Goal: Communication & Community: Answer question/provide support

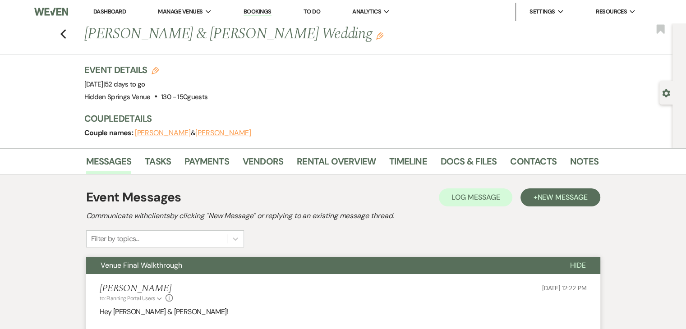
click at [117, 10] on link "Dashboard" at bounding box center [109, 12] width 32 height 8
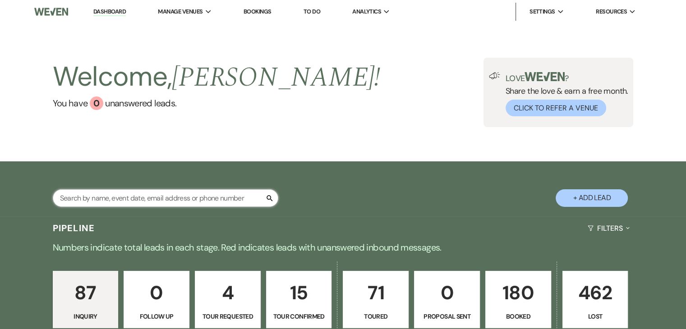
click at [220, 196] on input "text" at bounding box center [166, 198] width 226 height 18
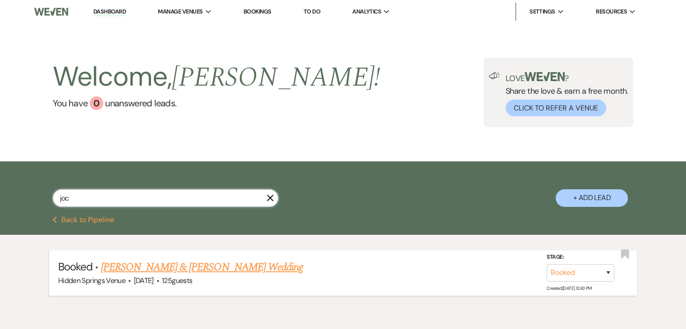
type input "joc"
click at [240, 265] on link "[PERSON_NAME] & [PERSON_NAME] Wedding" at bounding box center [202, 267] width 202 height 16
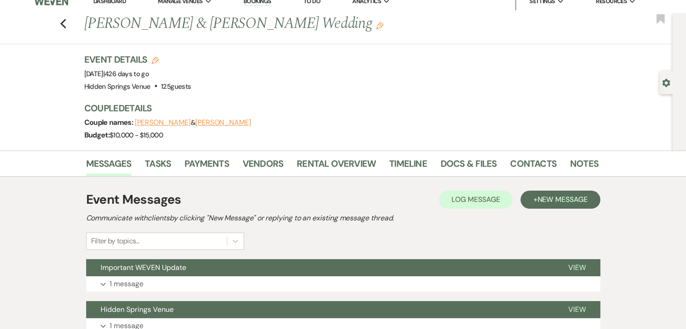
scroll to position [8, 0]
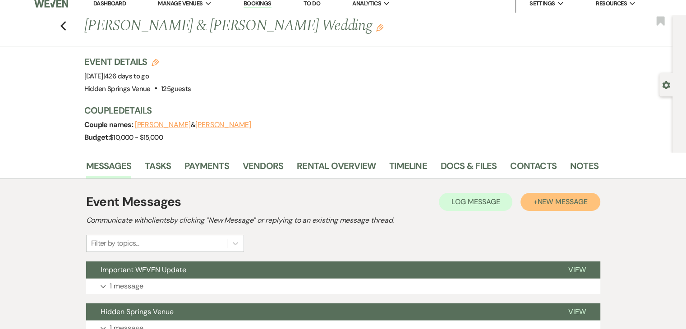
click at [554, 203] on span "New Message" at bounding box center [562, 201] width 50 height 9
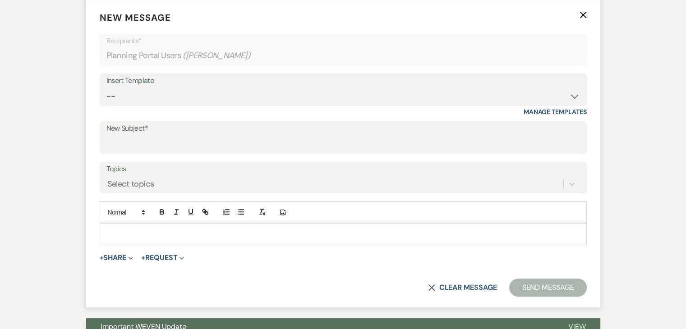
scroll to position [293, 0]
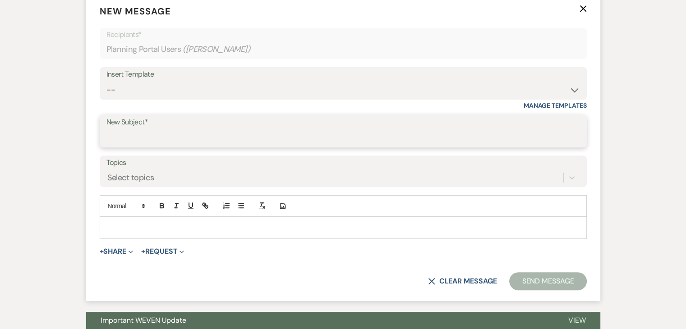
click at [212, 138] on input "New Subject*" at bounding box center [343, 138] width 474 height 18
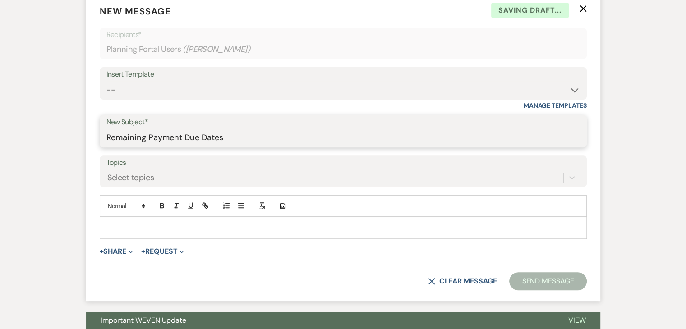
type input "Remaining Payment Due Dates"
click at [223, 217] on div at bounding box center [343, 227] width 486 height 21
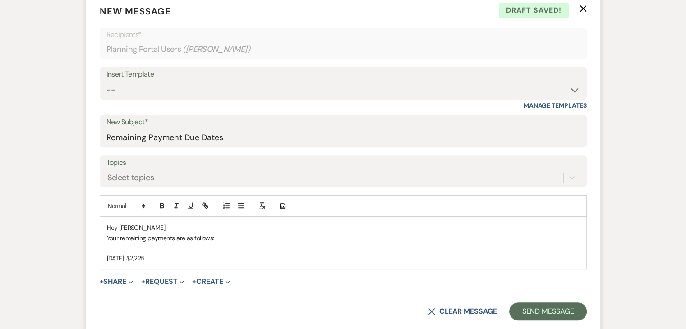
click at [105, 257] on div "Hey [PERSON_NAME]! Your remaining payments are as follows: [DATE]: $2,225" at bounding box center [343, 242] width 486 height 51
click at [186, 257] on p "Due Date [DATE]: $2,225" at bounding box center [343, 258] width 473 height 10
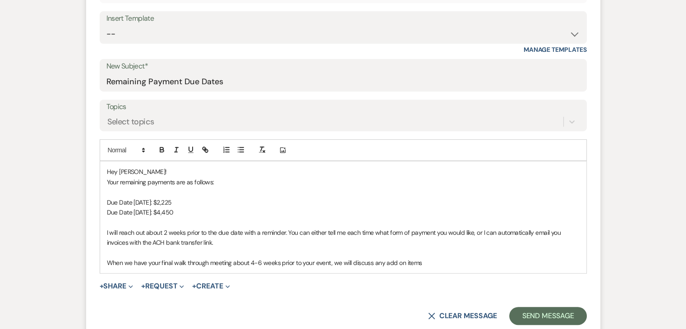
scroll to position [348, 0]
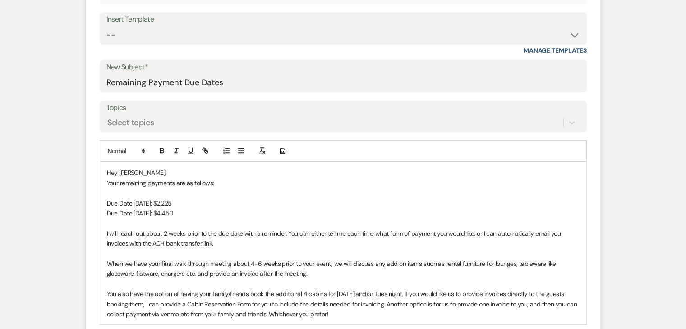
click at [340, 313] on p "You also have the option of having your family/friends book the additional 4 ca…" at bounding box center [343, 304] width 473 height 30
click at [529, 302] on p "You also have the option of having your family/friends book the additional 4 ca…" at bounding box center [343, 304] width 473 height 30
click at [314, 316] on p "You also have the option of having your family/friends book the additional 4 ca…" at bounding box center [343, 304] width 473 height 30
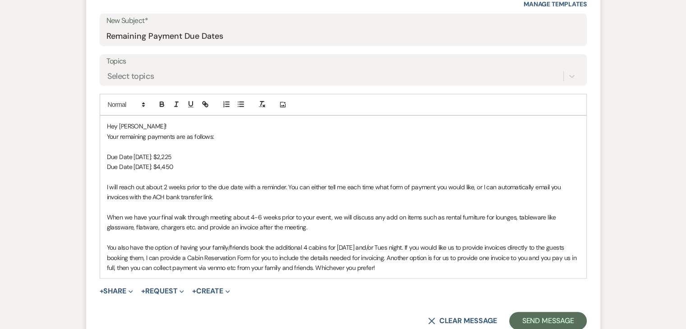
scroll to position [396, 0]
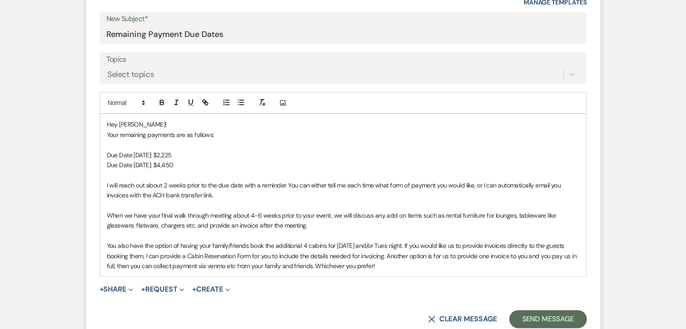
click at [382, 266] on p "You also have the option of having your family/friends book the additional 4 ca…" at bounding box center [343, 256] width 473 height 30
drag, startPoint x: 468, startPoint y: 262, endPoint x: 375, endPoint y: 267, distance: 93.0
click at [375, 267] on p "You also have the option of having your family/friends book the additional 4 ca…" at bounding box center [343, 256] width 473 height 30
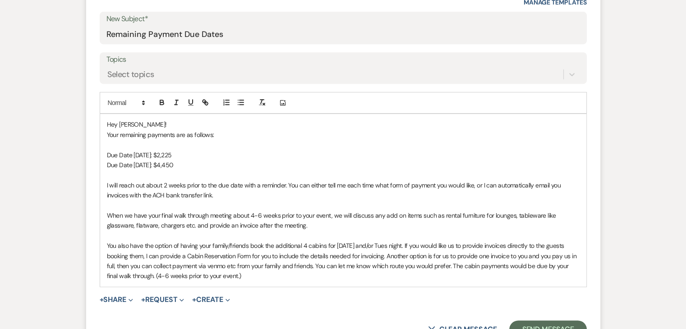
click at [209, 267] on p "You also have the option of having your family/friends book the additional 4 ca…" at bounding box center [343, 261] width 473 height 41
click at [238, 276] on p "You also have the option of having your family/friends book the additional 4 ca…" at bounding box center [343, 261] width 473 height 41
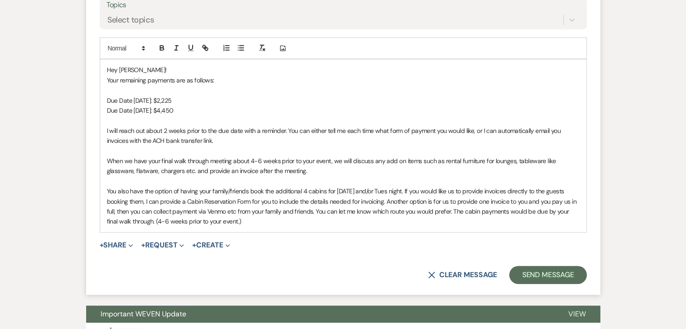
scroll to position [451, 0]
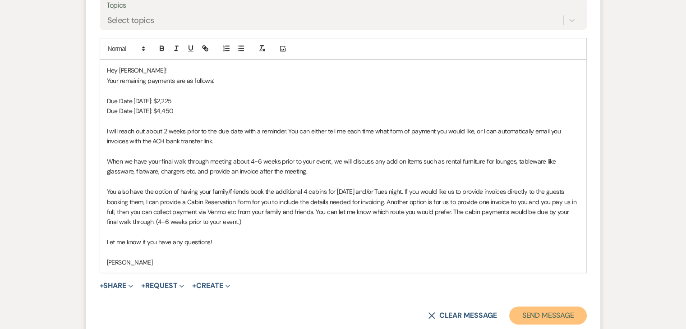
click at [560, 312] on button "Send Message" at bounding box center [547, 316] width 77 height 18
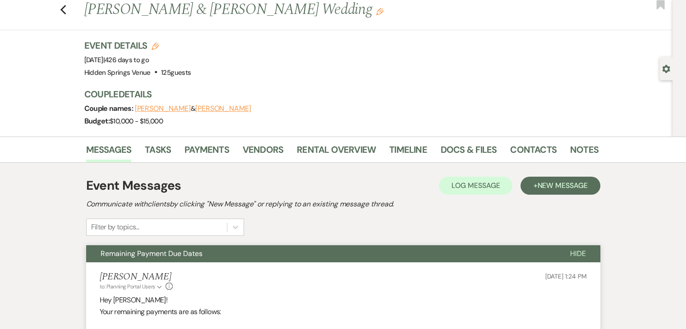
scroll to position [0, 0]
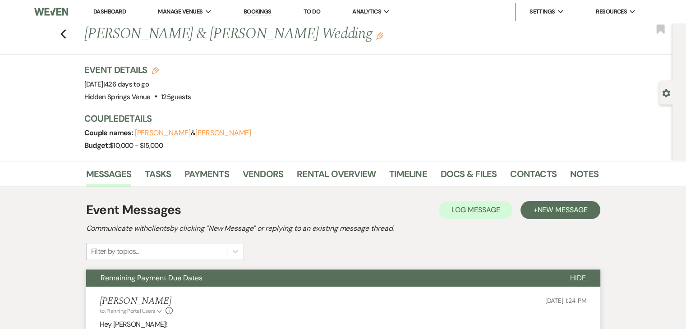
click at [115, 9] on link "Dashboard" at bounding box center [109, 12] width 32 height 8
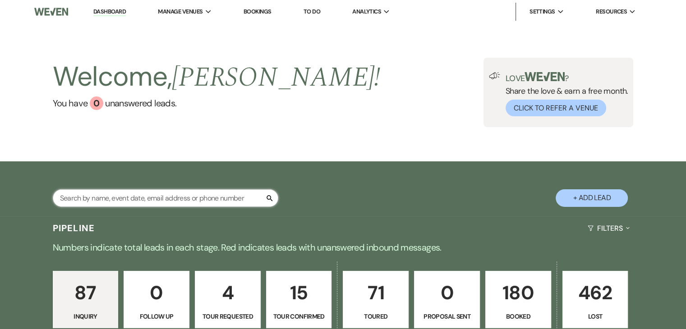
click at [181, 197] on input "text" at bounding box center [166, 198] width 226 height 18
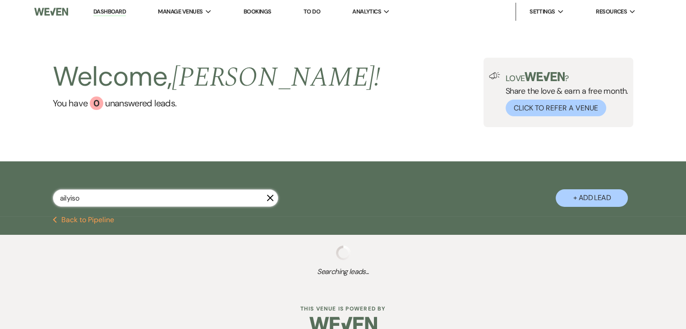
type input "ailyison"
click at [181, 197] on input "ailyison" at bounding box center [166, 198] width 226 height 18
select select "5"
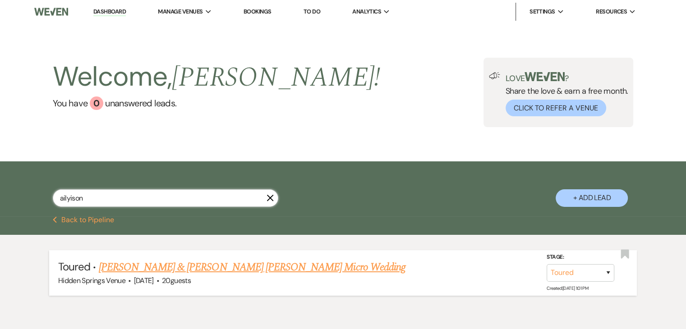
type input "ailyison"
click at [214, 266] on link "[PERSON_NAME] & [PERSON_NAME] [PERSON_NAME] Micro Wedding" at bounding box center [252, 267] width 307 height 16
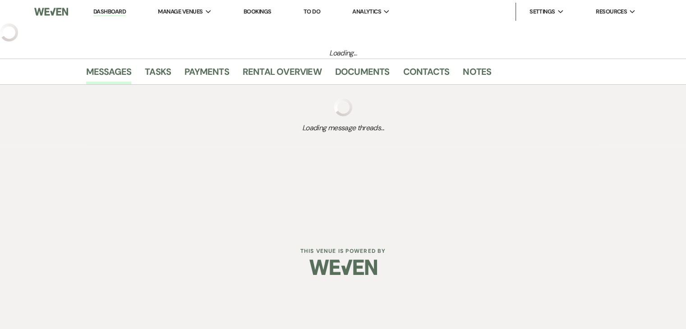
select select "5"
select select "16"
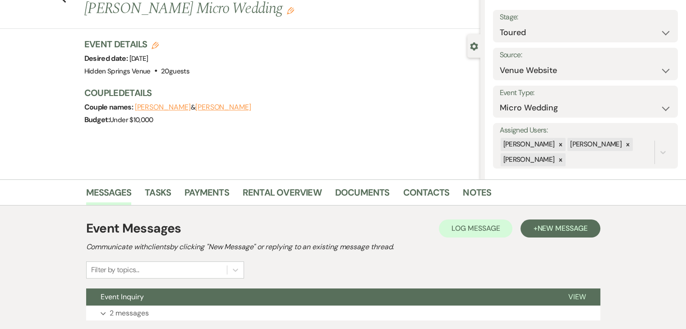
scroll to position [48, 0]
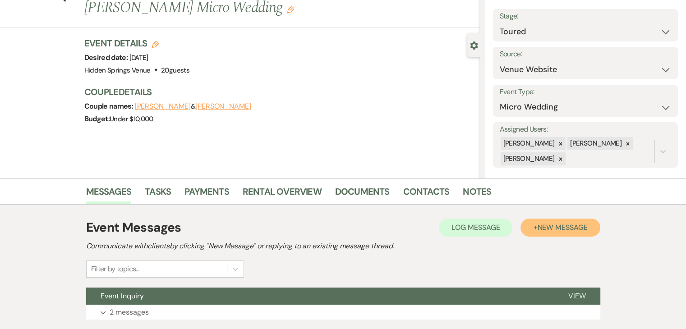
click at [552, 224] on span "New Message" at bounding box center [562, 227] width 50 height 9
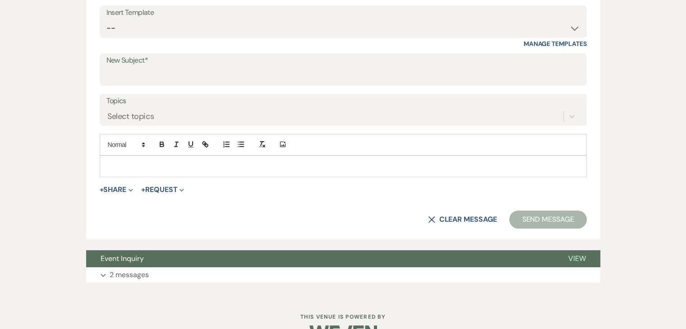
scroll to position [444, 0]
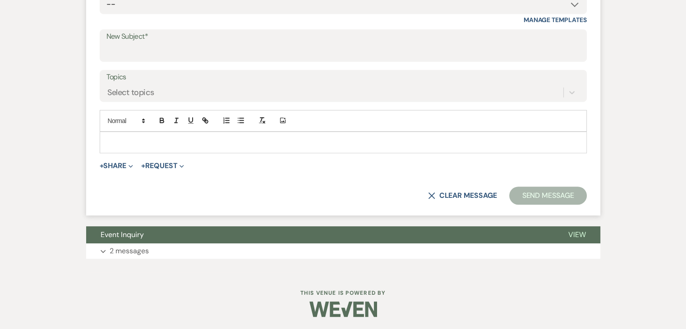
click at [285, 141] on p at bounding box center [343, 143] width 473 height 10
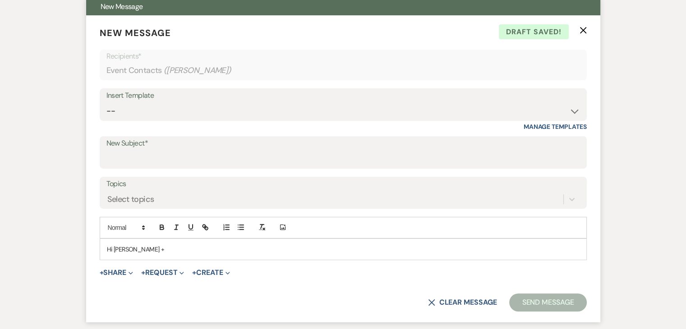
scroll to position [343, 0]
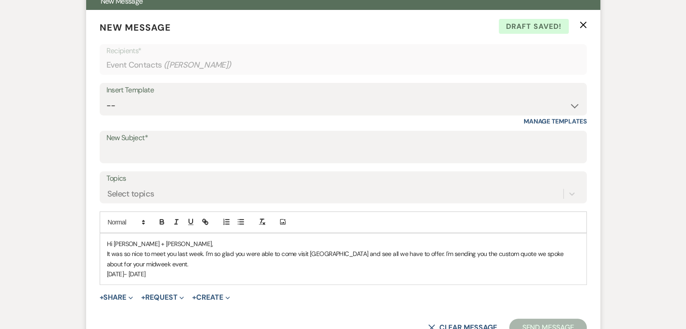
click at [134, 272] on p "[DATE]- [DATE]" at bounding box center [343, 274] width 473 height 10
click at [166, 276] on p "[DATE]-[DATE]" at bounding box center [343, 274] width 473 height 10
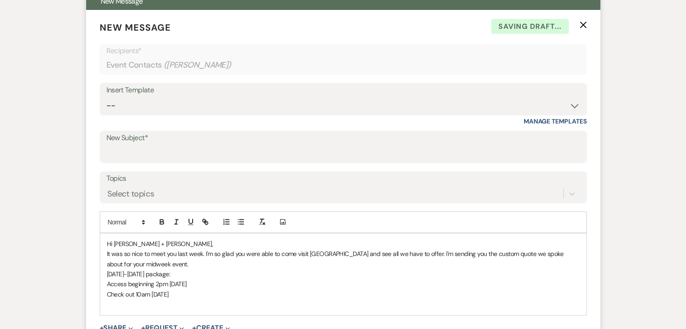
click at [107, 272] on p "[DATE]-[DATE] package:" at bounding box center [343, 274] width 473 height 10
click at [189, 304] on p "Check out 10am [DATE]" at bounding box center [343, 304] width 473 height 10
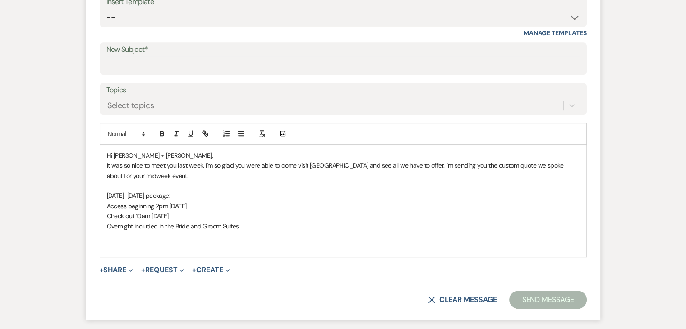
scroll to position [431, 0]
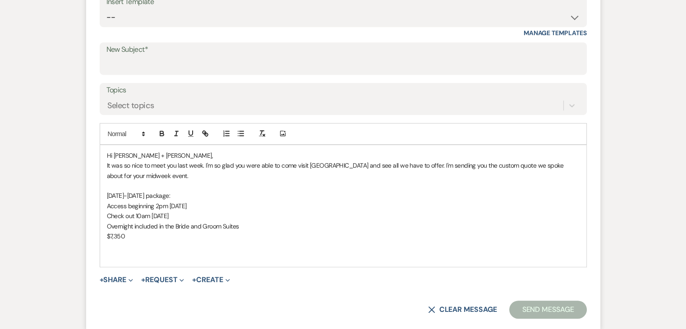
click at [182, 217] on p "Check out 10am [DATE]" at bounding box center [343, 216] width 473 height 10
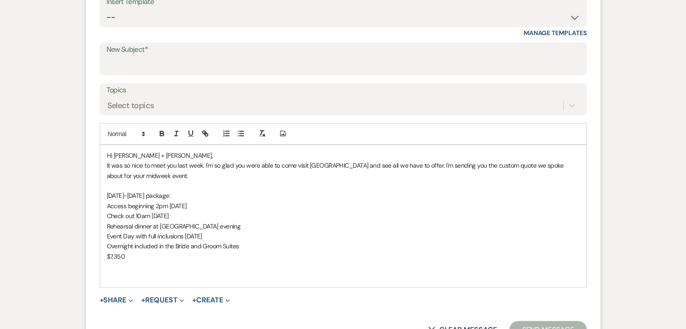
click at [134, 243] on p "Overnight included in the Bride and Groom Suites" at bounding box center [343, 246] width 473 height 10
click at [126, 256] on p "$7,350" at bounding box center [343, 257] width 473 height 10
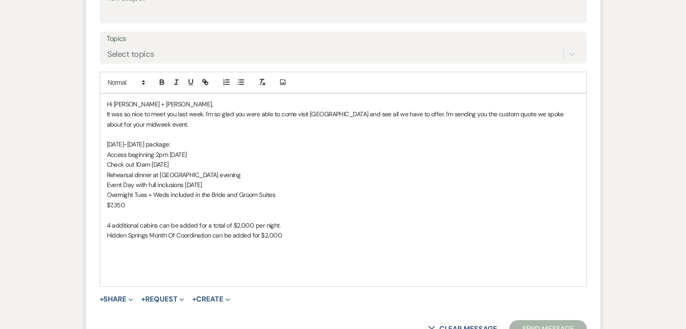
scroll to position [482, 0]
click at [286, 221] on p "4 additional cabins can be added for a total of $2,000 per night." at bounding box center [343, 226] width 473 height 10
click at [110, 217] on p at bounding box center [343, 216] width 473 height 10
click at [296, 239] on p "Hidden Springs Month Of Coordination can be added for $2,000" at bounding box center [343, 236] width 473 height 10
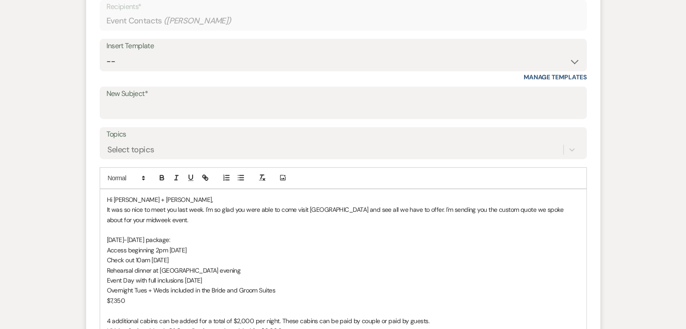
scroll to position [364, 0]
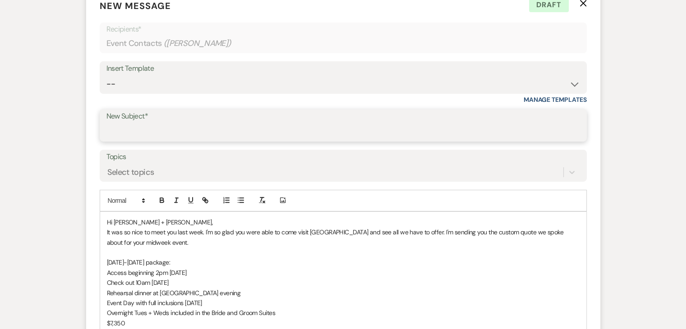
click at [198, 129] on input "New Subject*" at bounding box center [343, 132] width 474 height 18
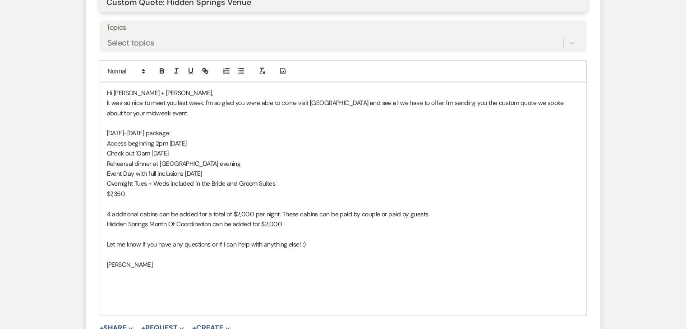
scroll to position [493, 0]
type input "Custom Quote: Hidden Springs Venue"
click at [300, 224] on p "Hidden Springs Month Of Coordination can be added for $2,000" at bounding box center [343, 225] width 473 height 10
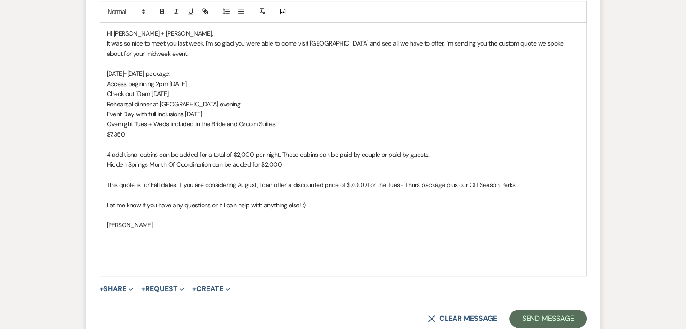
scroll to position [553, 0]
click at [402, 187] on p "This quote is for Fall dates. If you are considering August, I can offer a disc…" at bounding box center [343, 185] width 473 height 10
click at [537, 323] on button "Send Message" at bounding box center [547, 319] width 77 height 18
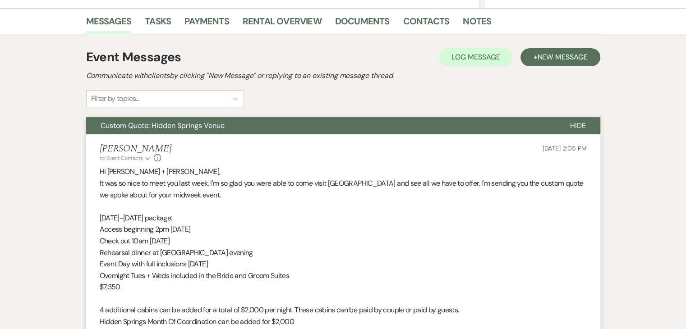
scroll to position [0, 0]
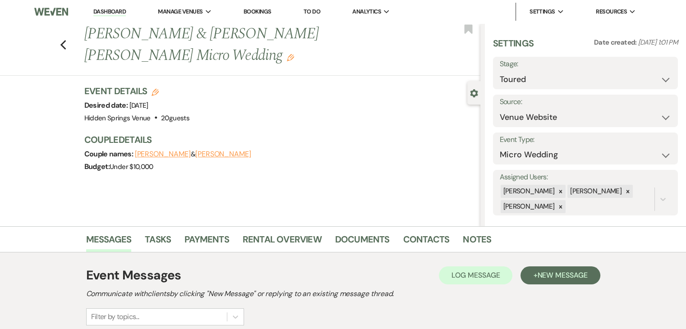
click at [121, 9] on link "Dashboard" at bounding box center [109, 12] width 32 height 9
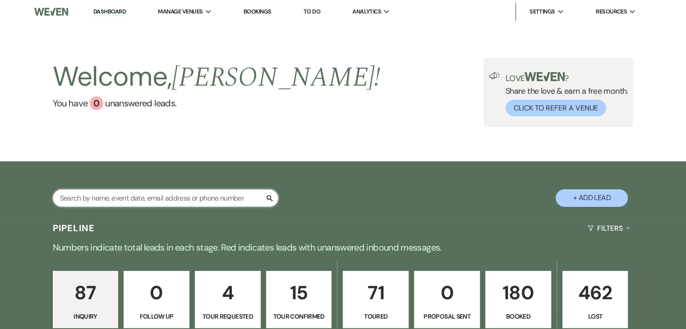
click at [203, 197] on input "text" at bounding box center [166, 198] width 226 height 18
type input "lauren"
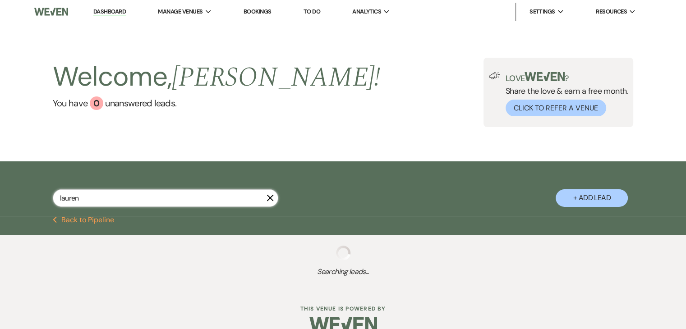
select select "5"
select select "8"
select select "11"
select select "2"
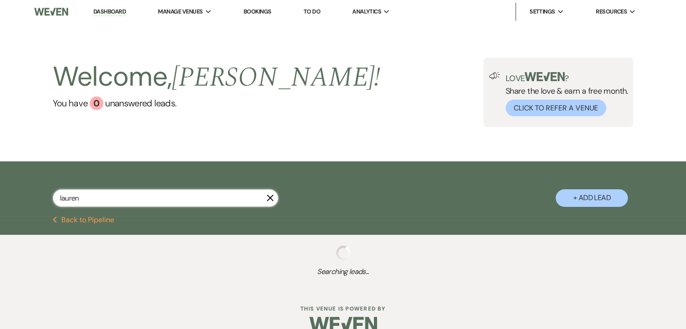
select select "5"
select select "8"
select select "5"
select select "8"
select select "5"
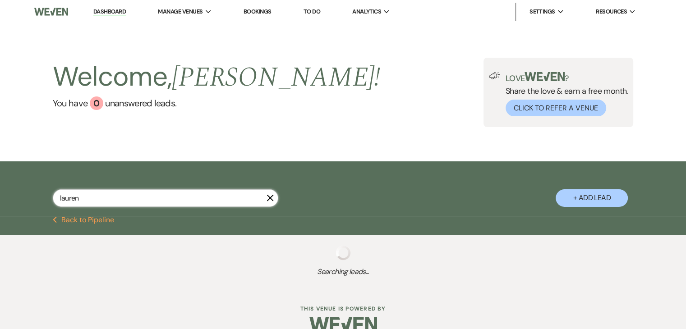
select select "8"
select select "5"
select select "8"
select select "5"
select select "8"
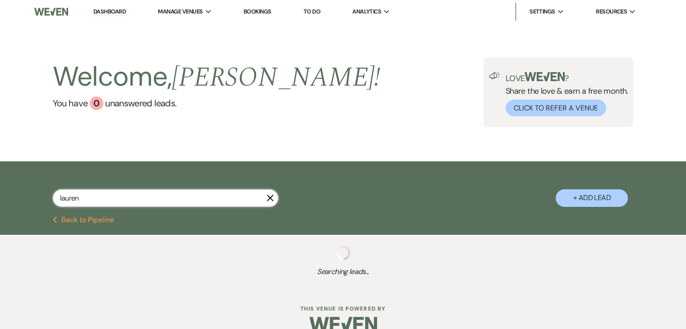
select select "6"
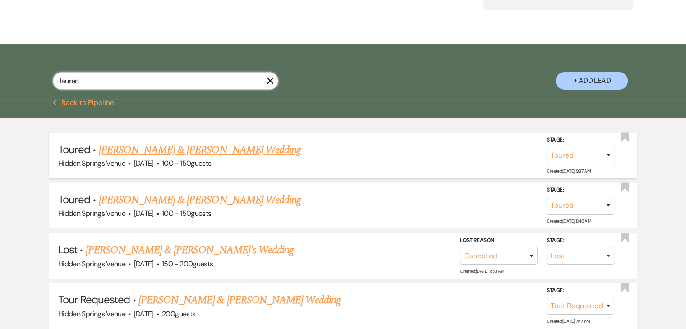
scroll to position [119, 0]
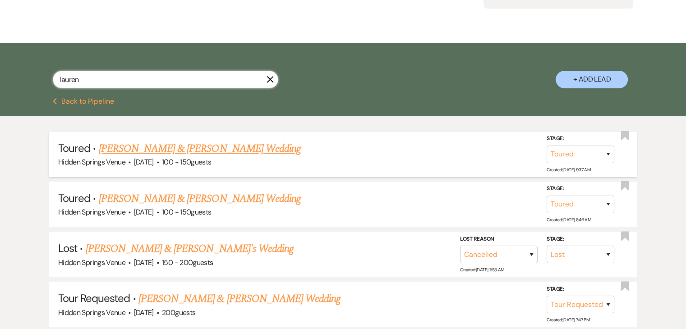
type input "lauren"
click at [577, 163] on div "Stage: Inquiry Follow Up Tour Requested Tour Confirmed Toured Proposal Sent Boo…" at bounding box center [585, 154] width 77 height 41
click at [567, 151] on select "Inquiry Follow Up Tour Requested Tour Confirmed Toured Proposal Sent Booked Lost" at bounding box center [581, 155] width 68 height 18
select select "8"
click at [547, 146] on select "Inquiry Follow Up Tour Requested Tour Confirmed Toured Proposal Sent Booked Lost" at bounding box center [581, 155] width 68 height 18
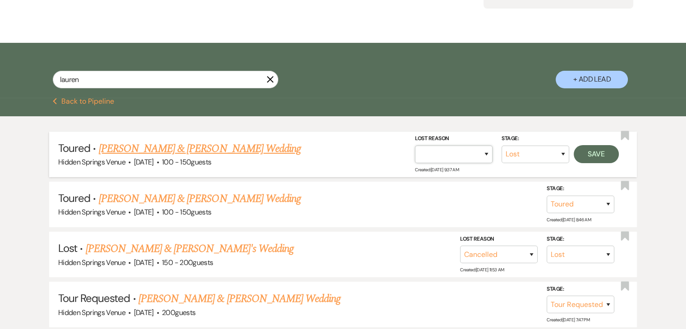
click at [447, 159] on select "Booked Elsewhere Budget Date Unavailable No Response Not a Good Match Capacity …" at bounding box center [454, 155] width 78 height 18
select select "6"
click at [415, 146] on select "Booked Elsewhere Budget Date Unavailable No Response Not a Good Match Capacity …" at bounding box center [454, 155] width 78 height 18
click at [604, 152] on button "Save" at bounding box center [596, 154] width 45 height 18
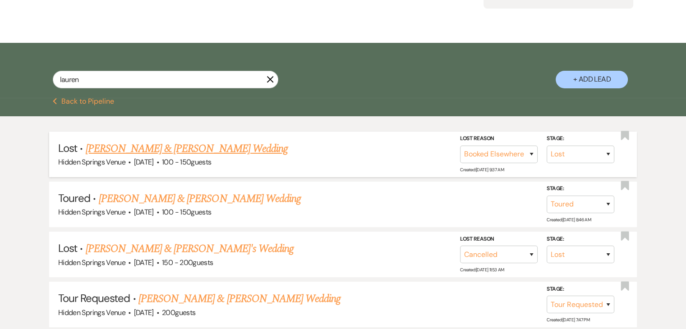
scroll to position [0, 0]
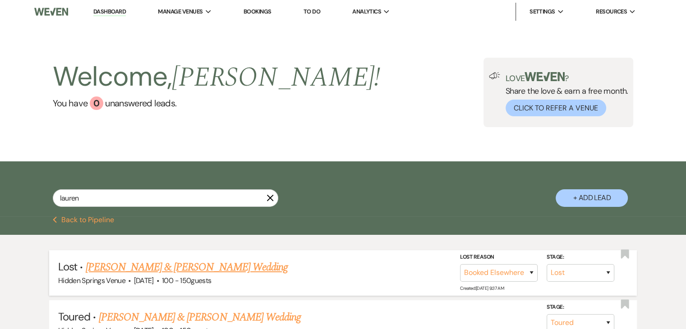
click at [270, 197] on icon "X" at bounding box center [270, 197] width 7 height 7
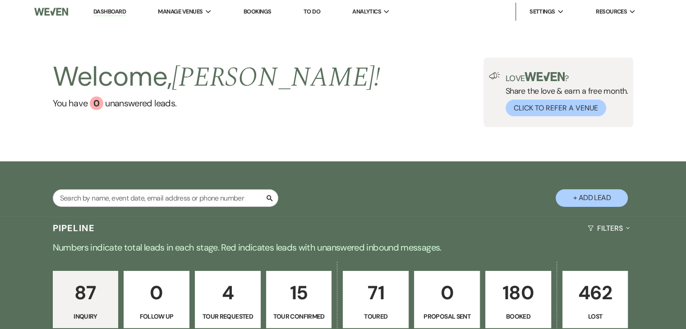
scroll to position [192, 0]
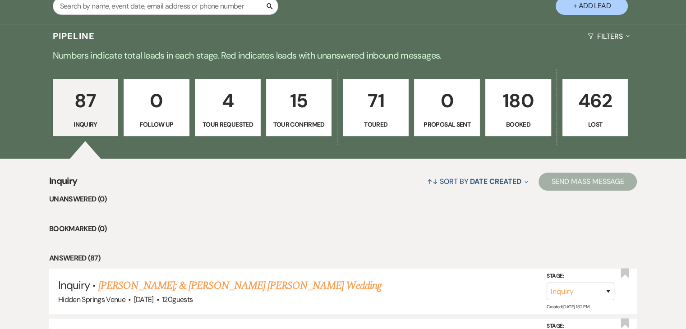
click at [521, 100] on p "180" at bounding box center [518, 101] width 54 height 30
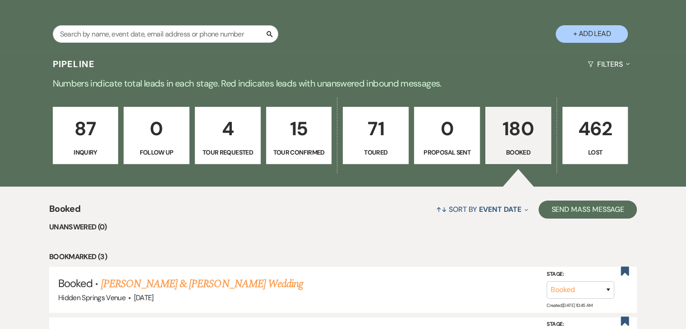
scroll to position [164, 0]
click at [151, 38] on input "text" at bounding box center [166, 35] width 226 height 18
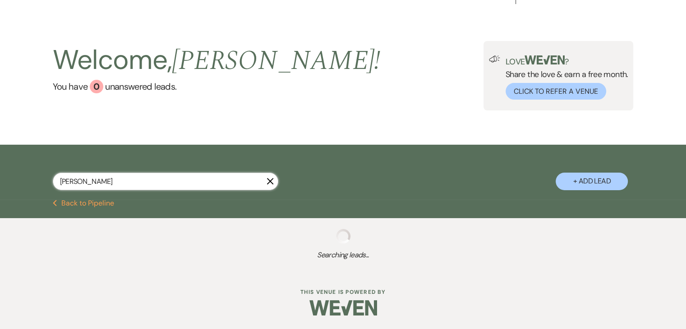
scroll to position [40, 0]
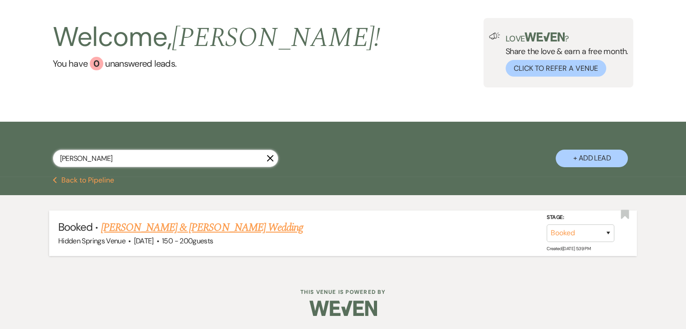
type input "[PERSON_NAME]"
click at [184, 222] on link "[PERSON_NAME] & [PERSON_NAME] Wedding" at bounding box center [202, 228] width 202 height 16
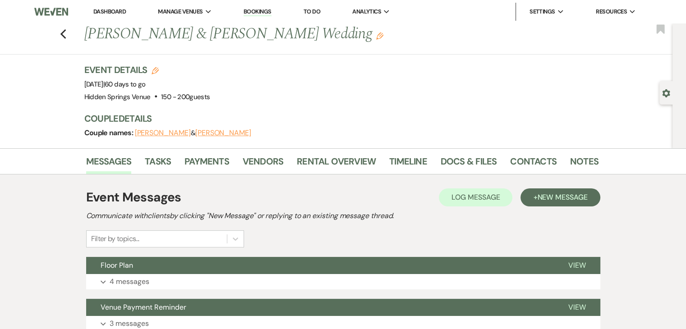
scroll to position [155, 0]
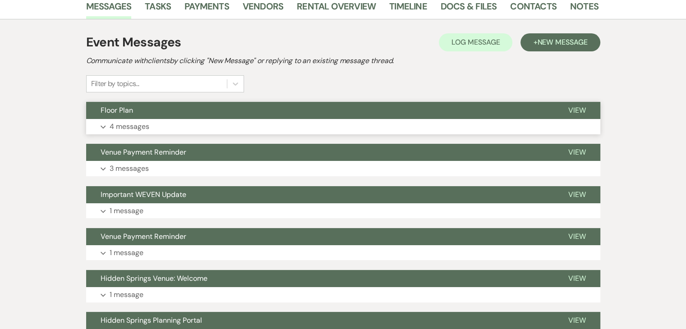
click at [178, 125] on button "Expand 4 messages" at bounding box center [343, 126] width 514 height 15
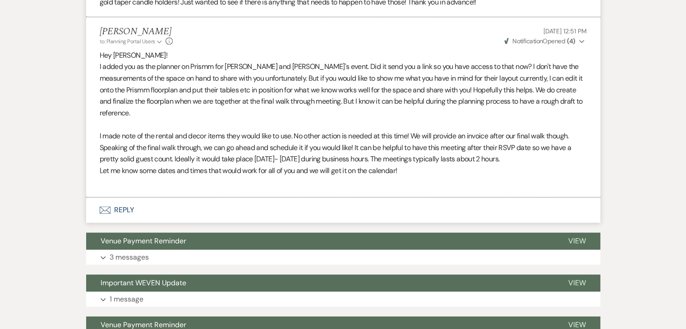
scroll to position [547, 0]
click at [124, 206] on button "Envelope Reply" at bounding box center [343, 210] width 514 height 25
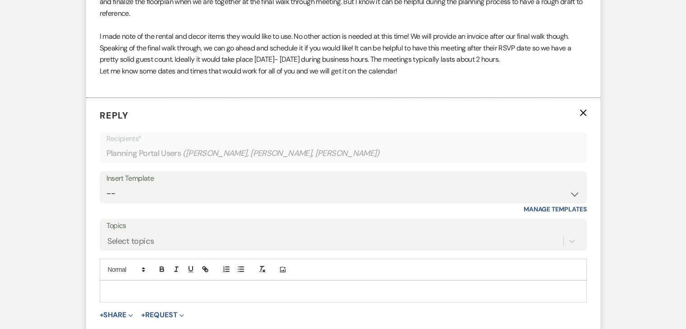
scroll to position [712, 0]
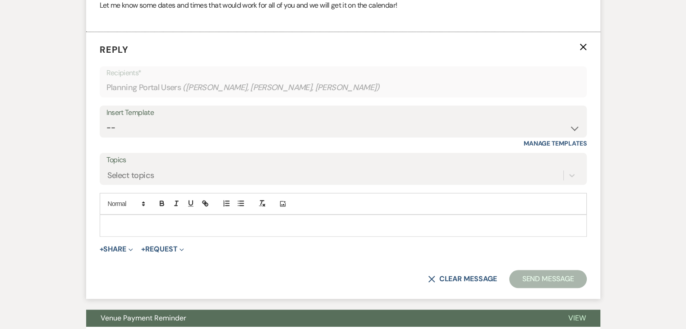
click at [130, 217] on div at bounding box center [343, 225] width 486 height 21
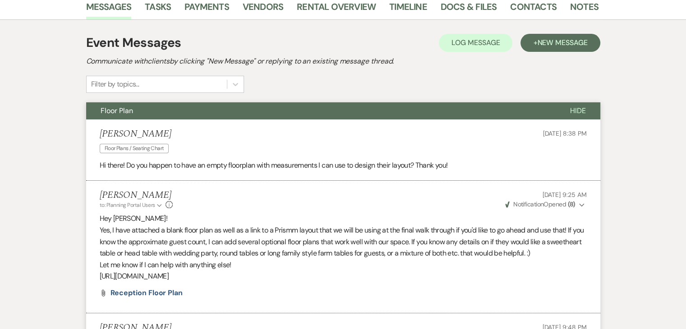
scroll to position [147, 0]
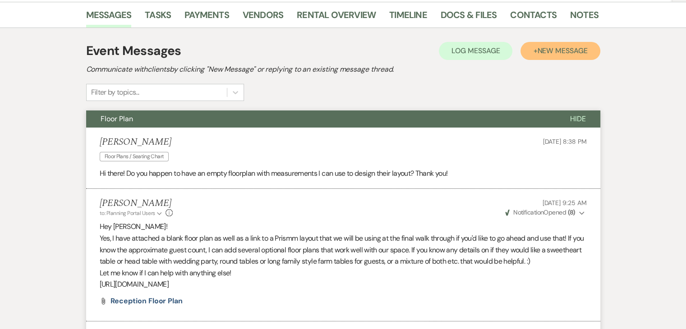
click at [543, 51] on span "New Message" at bounding box center [562, 50] width 50 height 9
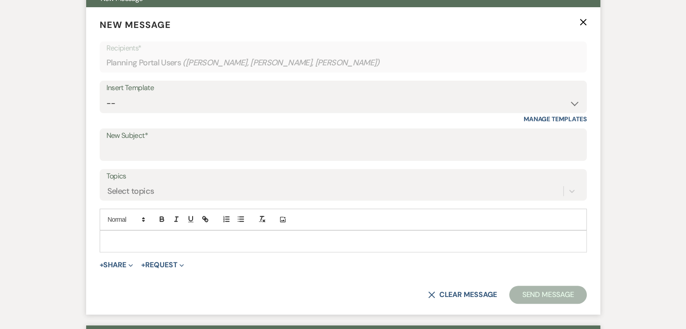
scroll to position [267, 0]
click at [584, 21] on icon "X" at bounding box center [583, 21] width 7 height 7
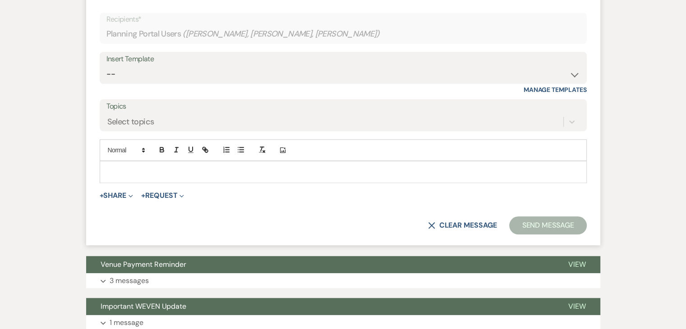
scroll to position [766, 0]
click at [424, 172] on p at bounding box center [343, 171] width 473 height 10
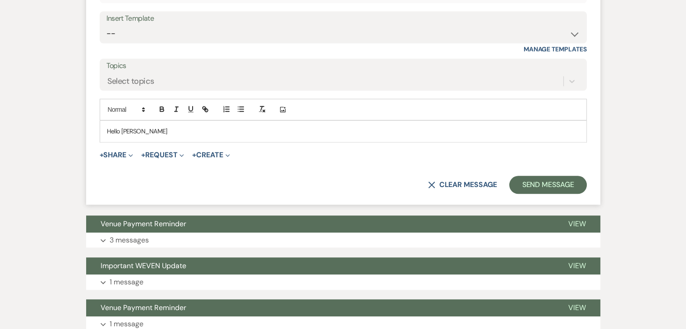
scroll to position [857, 0]
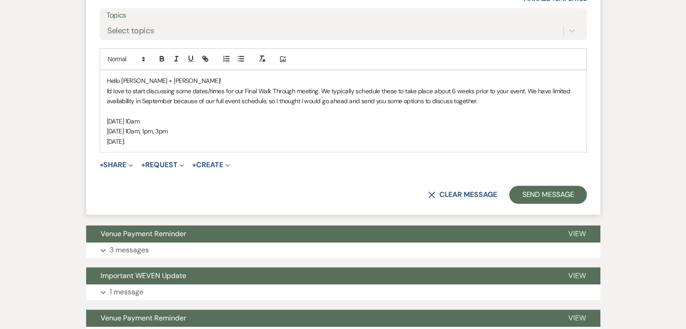
click at [154, 131] on p "[DATE] 10am, 1pm, 3pm" at bounding box center [343, 131] width 473 height 10
click at [153, 120] on p "[DATE] 10am" at bounding box center [343, 121] width 473 height 10
click at [175, 142] on p "[DATE]:" at bounding box center [343, 142] width 473 height 10
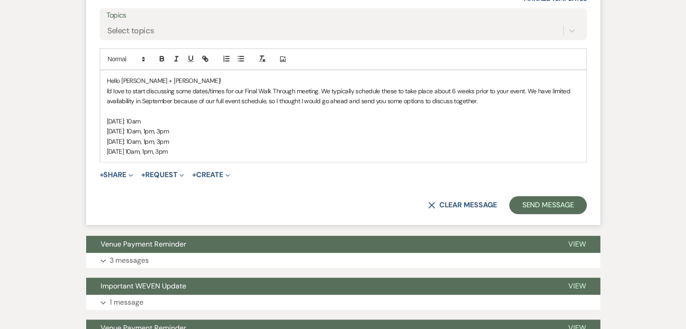
drag, startPoint x: 205, startPoint y: 130, endPoint x: 106, endPoint y: 132, distance: 98.3
click at [107, 132] on p "[DATE]: 10am, 1pm, 3pm" at bounding box center [343, 131] width 473 height 10
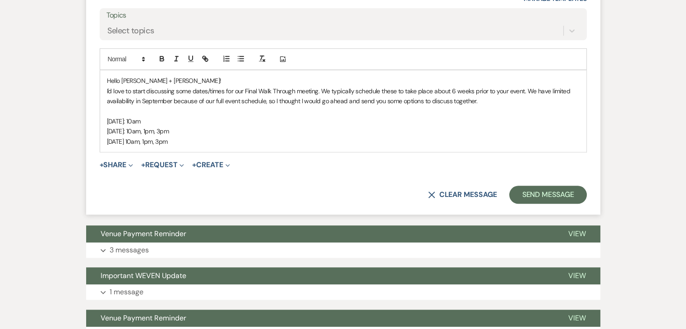
click at [222, 138] on p "[DATE] 10am, 1pm, 3pm" at bounding box center [343, 142] width 473 height 10
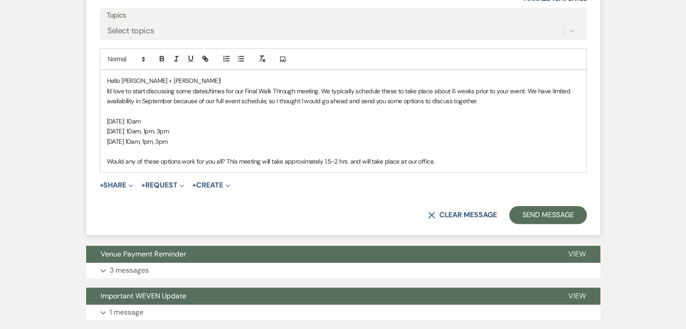
click at [283, 161] on p "Would any of these options work for you all? This meeting will take approximate…" at bounding box center [343, 162] width 473 height 10
click at [442, 159] on p "Would any of these options work for you all? This meeting will be approximately…" at bounding box center [343, 162] width 473 height 10
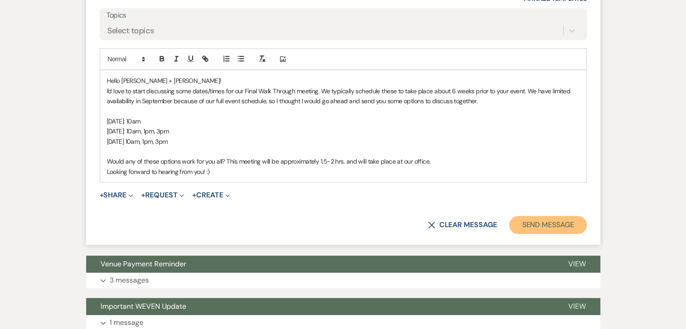
click at [535, 221] on button "Send Message" at bounding box center [547, 225] width 77 height 18
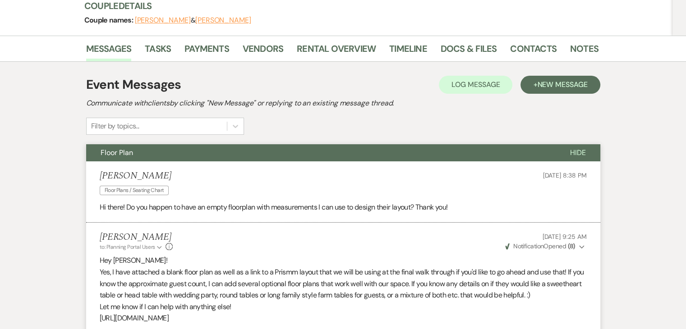
scroll to position [0, 0]
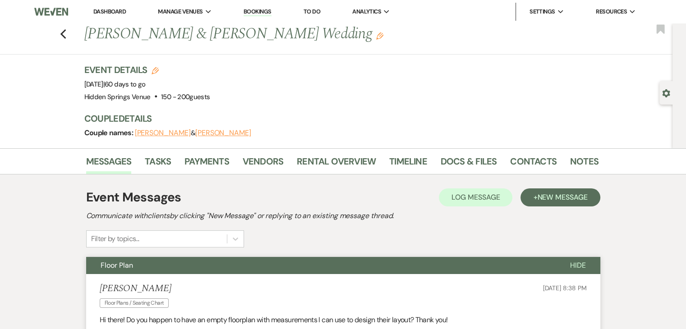
click at [111, 14] on link "Dashboard" at bounding box center [109, 12] width 32 height 8
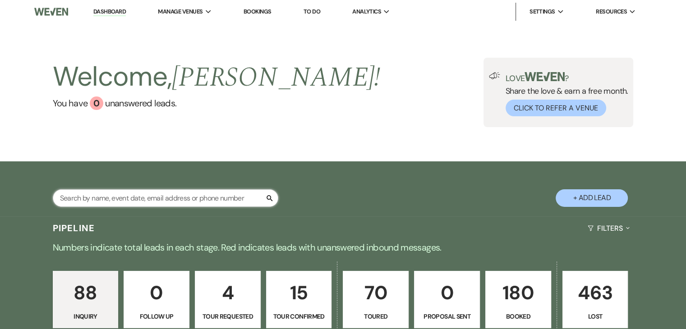
click at [209, 194] on input "text" at bounding box center [166, 198] width 226 height 18
type input "macy"
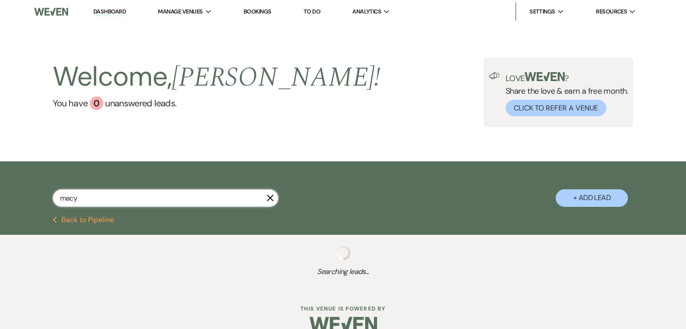
select select "8"
select select "6"
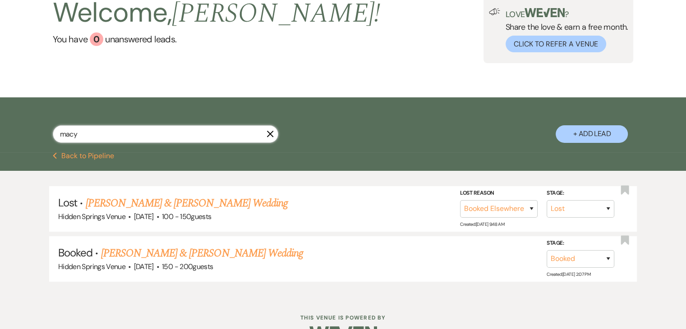
scroll to position [65, 0]
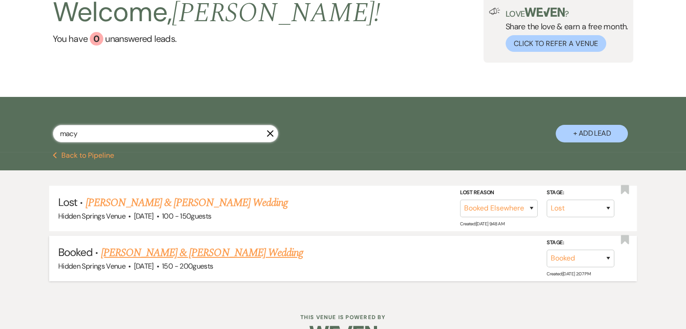
type input "macy"
click at [229, 257] on link "[PERSON_NAME] & [PERSON_NAME] Wedding" at bounding box center [202, 253] width 202 height 16
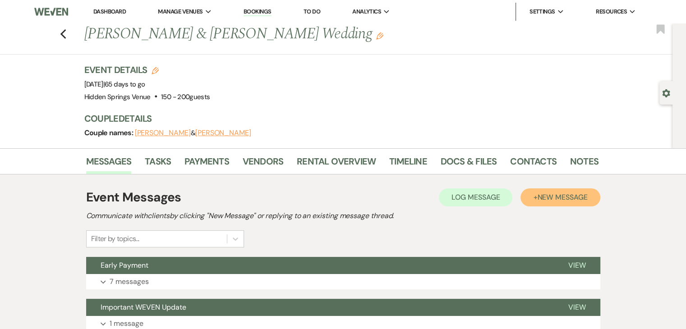
click at [545, 195] on span "New Message" at bounding box center [562, 197] width 50 height 9
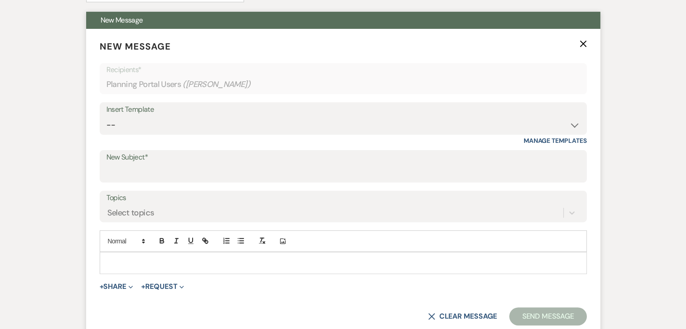
scroll to position [245, 0]
click at [280, 258] on p at bounding box center [343, 263] width 473 height 10
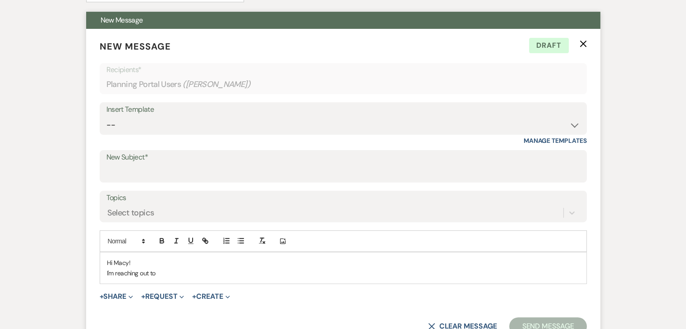
click at [582, 42] on use "button" at bounding box center [583, 44] width 7 height 7
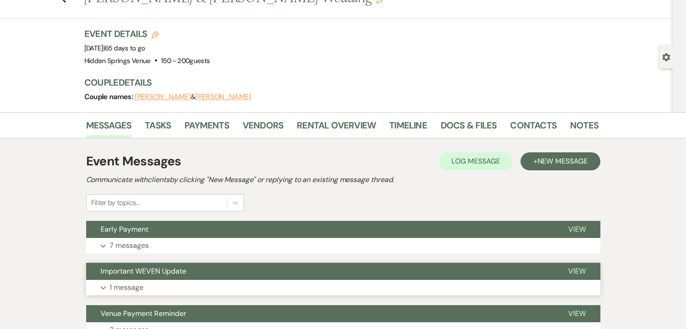
scroll to position [0, 0]
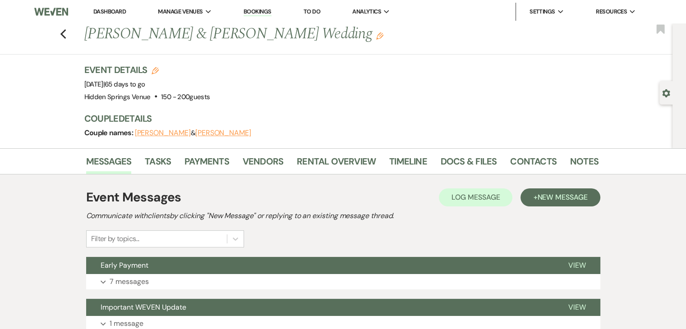
click at [117, 11] on link "Dashboard" at bounding box center [109, 12] width 32 height 8
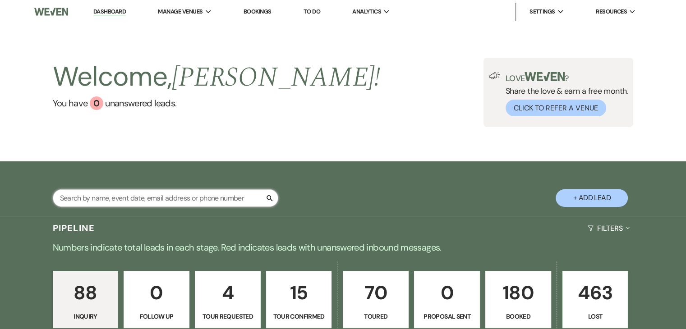
click at [207, 195] on input "text" at bounding box center [166, 198] width 226 height 18
type input "kelsey"
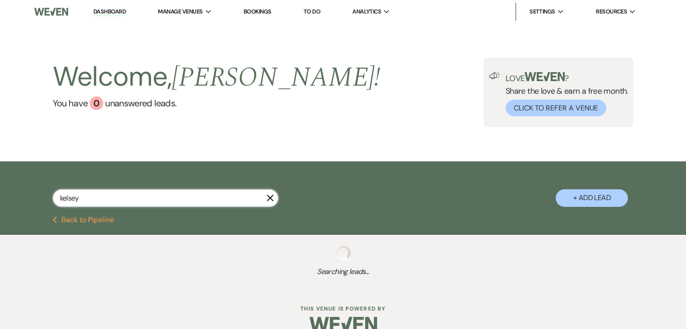
select select "8"
select select "6"
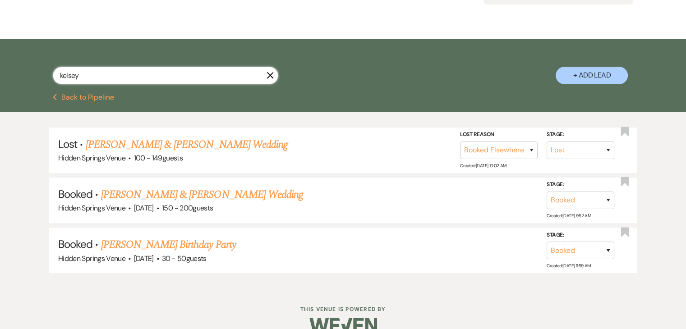
scroll to position [124, 0]
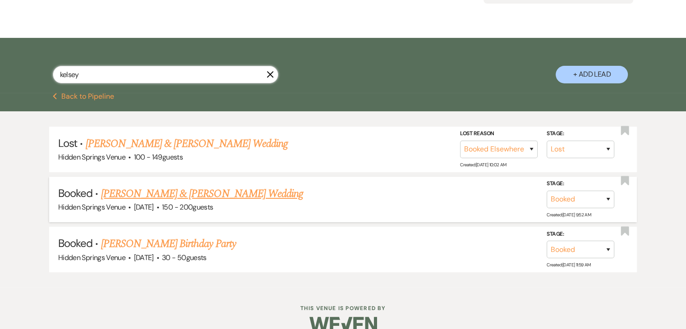
type input "kelsey"
click at [213, 194] on link "[PERSON_NAME] & [PERSON_NAME] Wedding" at bounding box center [202, 194] width 202 height 16
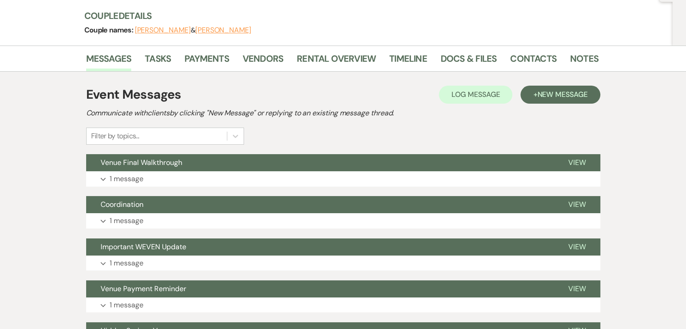
scroll to position [113, 0]
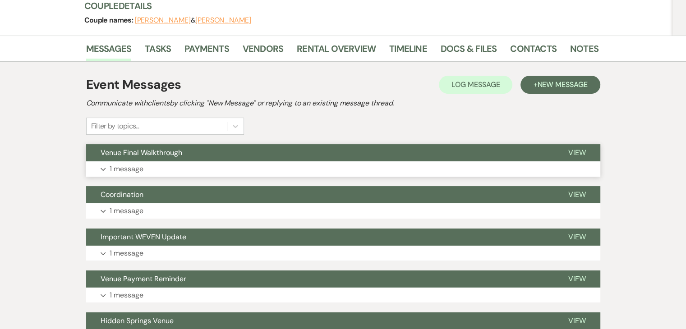
click at [307, 157] on button "Venue Final Walkthrough" at bounding box center [320, 152] width 468 height 17
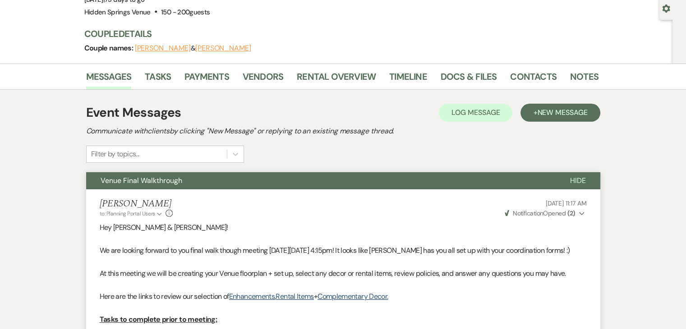
scroll to position [83, 0]
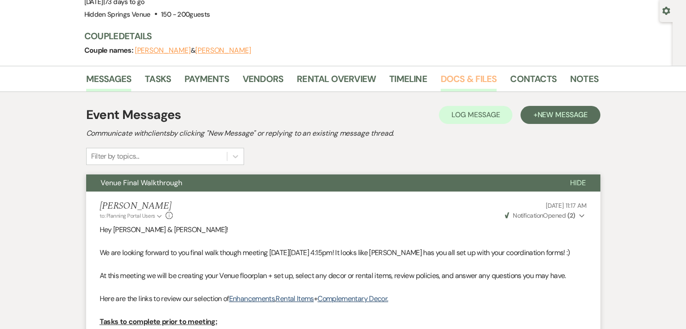
click at [455, 79] on link "Docs & Files" at bounding box center [469, 82] width 56 height 20
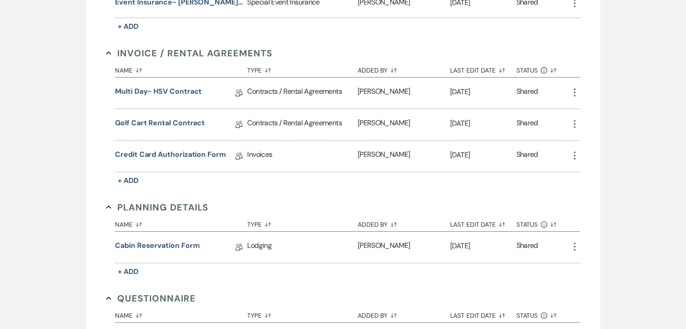
scroll to position [308, 0]
click at [193, 152] on link "Credit Card Authorization Form" at bounding box center [170, 155] width 111 height 14
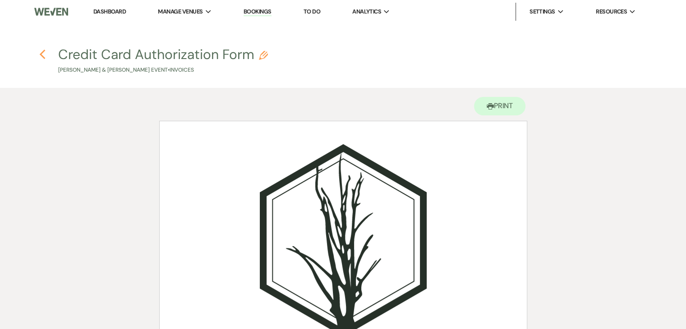
click at [44, 58] on use "button" at bounding box center [42, 55] width 6 height 10
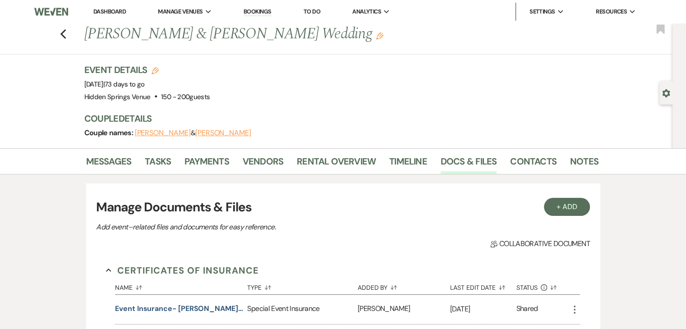
scroll to position [308, 0]
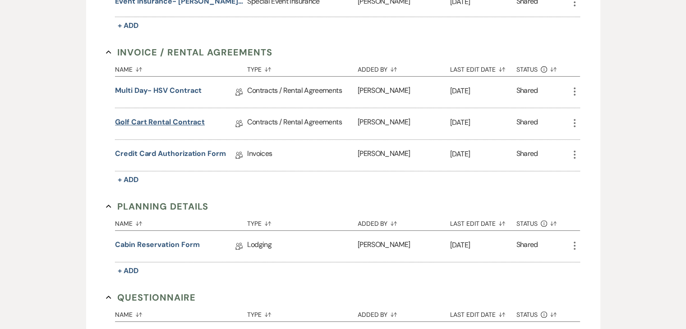
click at [170, 121] on link "Golf Cart Rental Contract" at bounding box center [160, 124] width 90 height 14
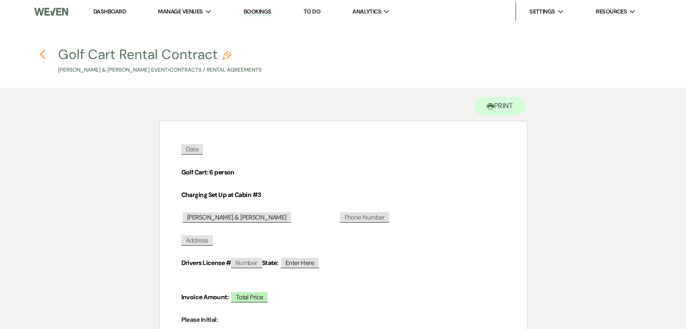
click at [41, 52] on icon "Previous" at bounding box center [42, 54] width 7 height 11
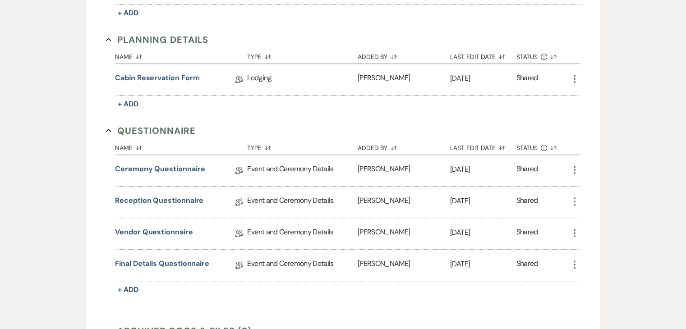
scroll to position [475, 0]
click at [173, 260] on link "Final Details Questionnaire" at bounding box center [162, 265] width 94 height 14
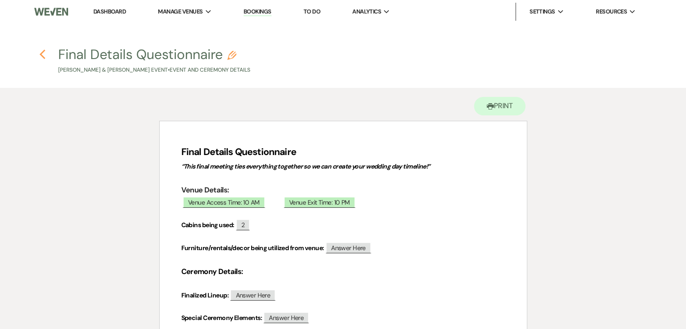
click at [42, 54] on icon "Previous" at bounding box center [42, 54] width 7 height 11
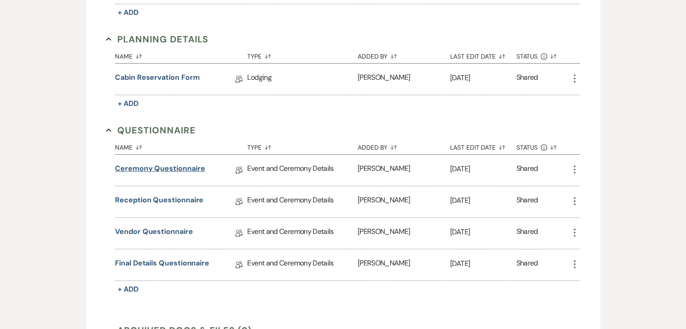
click at [194, 164] on link "Ceremony Questionnaire" at bounding box center [160, 170] width 90 height 14
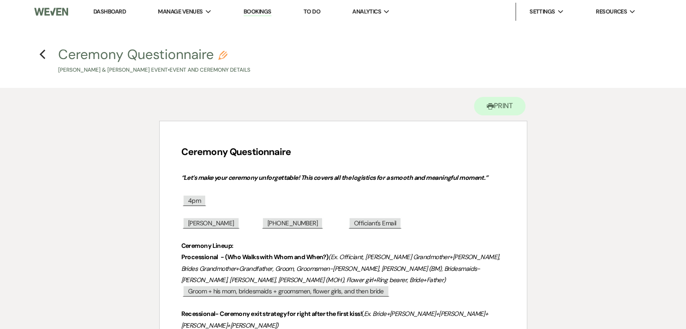
click at [38, 52] on h4 "Previous Ceremony Questionnaire Pencil [PERSON_NAME] & [PERSON_NAME] Event • Ev…" at bounding box center [343, 59] width 650 height 29
click at [41, 53] on icon "Previous" at bounding box center [42, 54] width 7 height 11
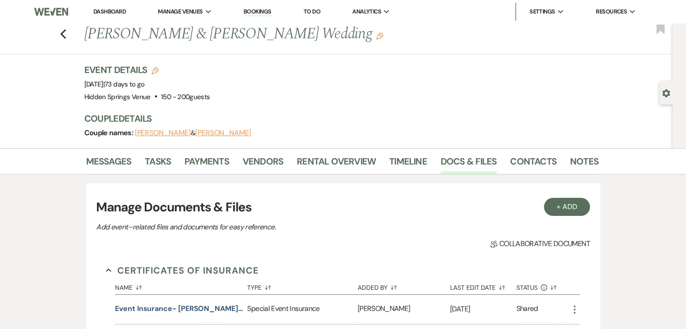
scroll to position [475, 0]
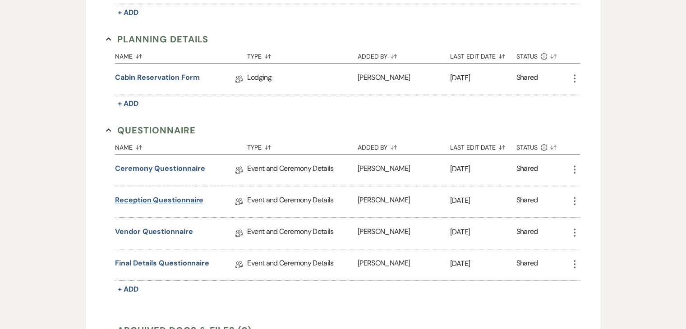
click at [152, 197] on link "Reception Questionnaire" at bounding box center [159, 202] width 88 height 14
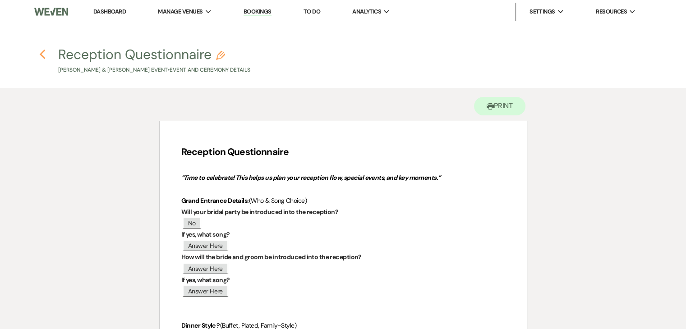
click at [44, 56] on icon "Previous" at bounding box center [42, 54] width 7 height 11
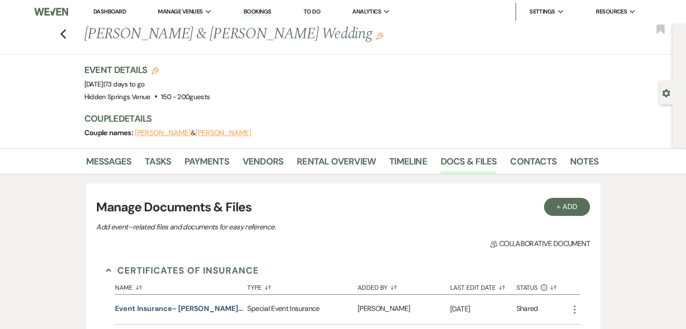
scroll to position [475, 0]
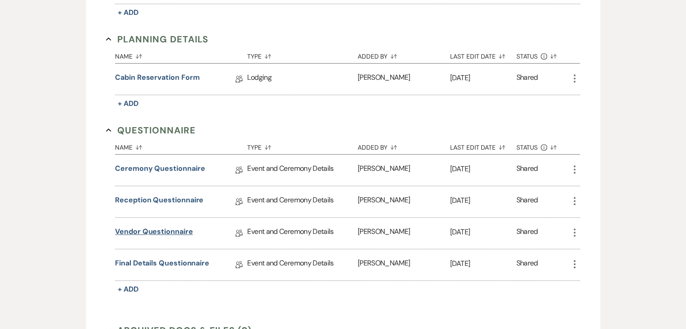
click at [165, 226] on link "Vendor Questionnaire" at bounding box center [154, 233] width 78 height 14
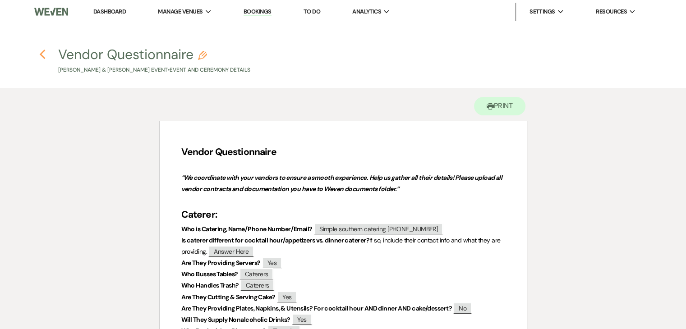
click at [45, 58] on icon "Previous" at bounding box center [42, 54] width 7 height 11
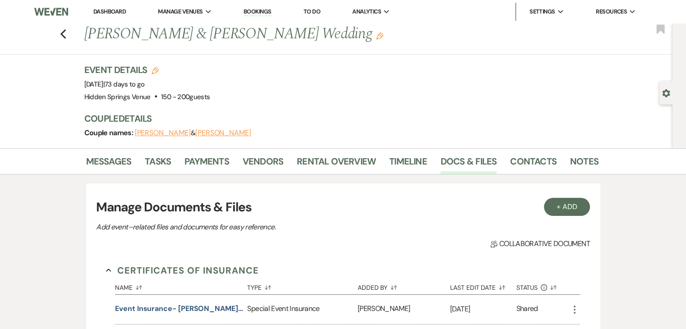
scroll to position [475, 0]
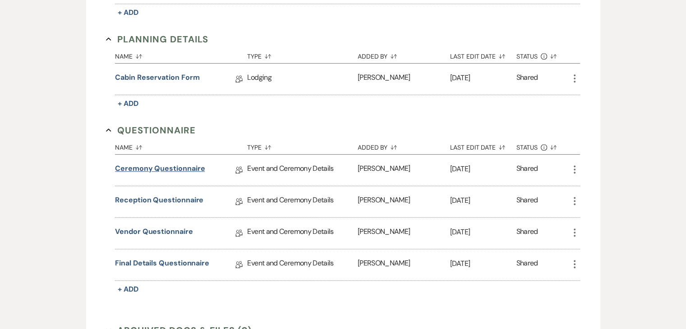
click at [166, 166] on link "Ceremony Questionnaire" at bounding box center [160, 170] width 90 height 14
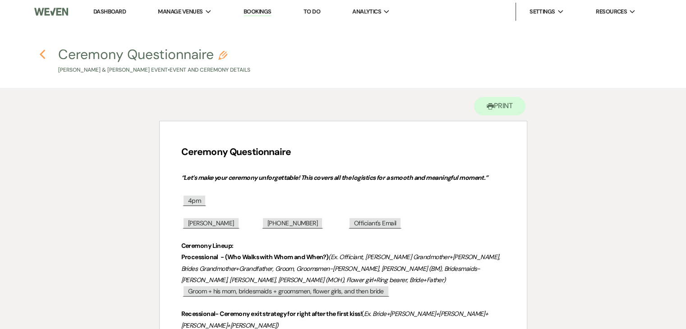
click at [42, 53] on use "button" at bounding box center [42, 55] width 6 height 10
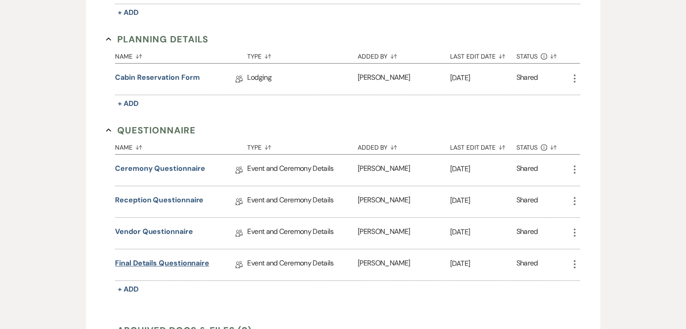
click at [173, 262] on link "Final Details Questionnaire" at bounding box center [162, 265] width 94 height 14
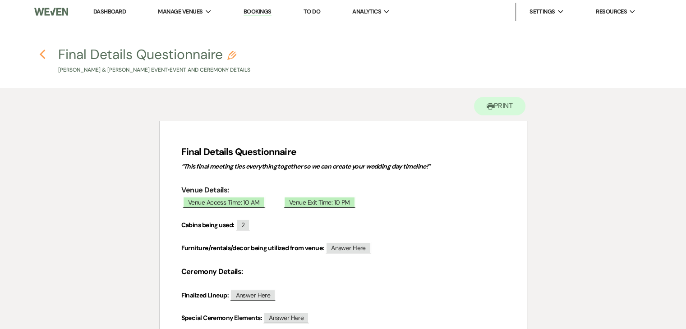
click at [43, 55] on icon "Previous" at bounding box center [42, 54] width 7 height 11
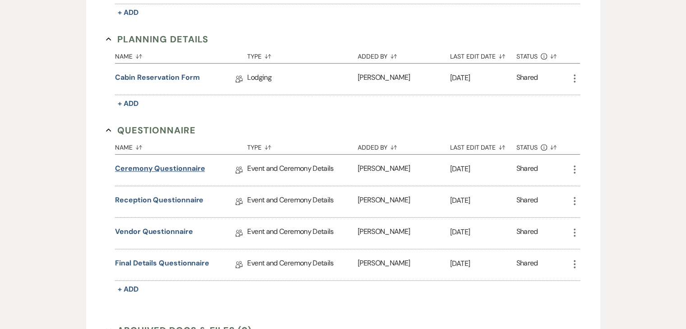
click at [144, 163] on link "Ceremony Questionnaire" at bounding box center [160, 170] width 90 height 14
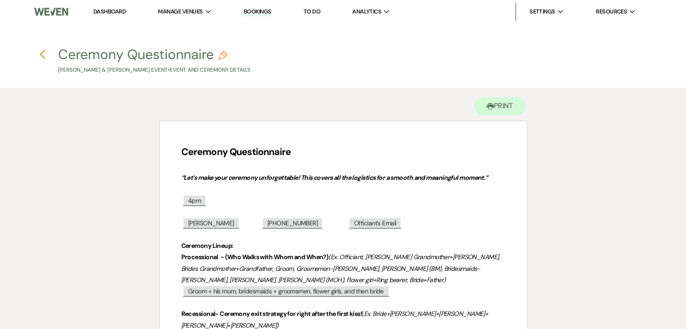
click at [43, 56] on use "button" at bounding box center [42, 55] width 6 height 10
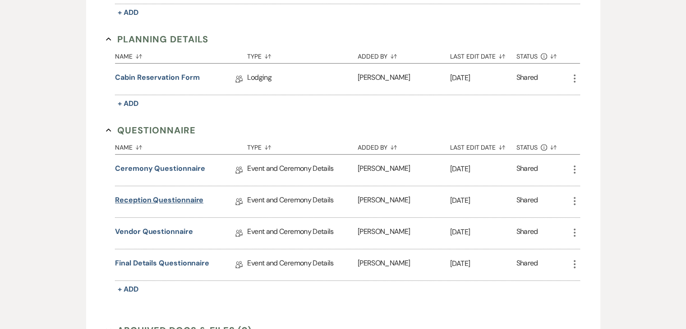
click at [168, 199] on link "Reception Questionnaire" at bounding box center [159, 202] width 88 height 14
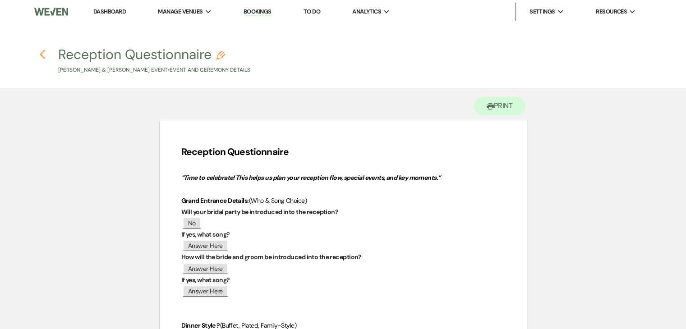
click at [41, 53] on icon "Previous" at bounding box center [42, 54] width 7 height 11
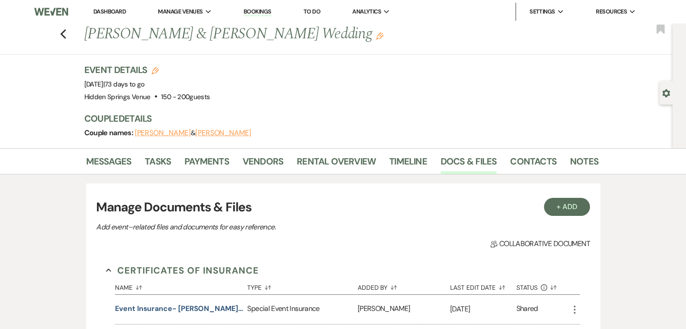
scroll to position [475, 0]
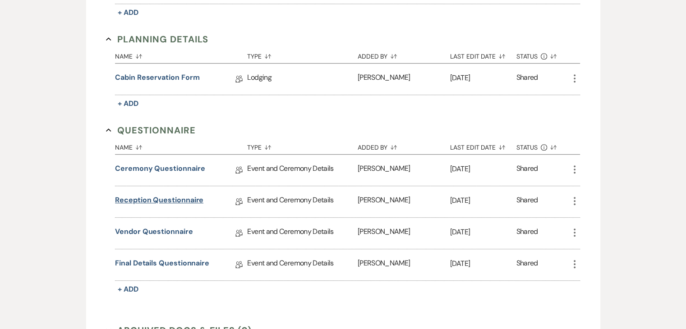
click at [161, 202] on link "Reception Questionnaire" at bounding box center [159, 202] width 88 height 14
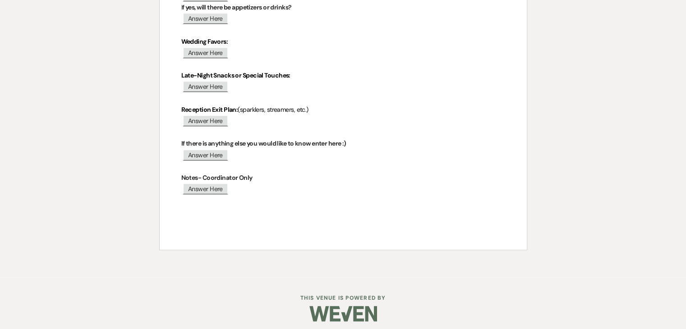
scroll to position [540, 0]
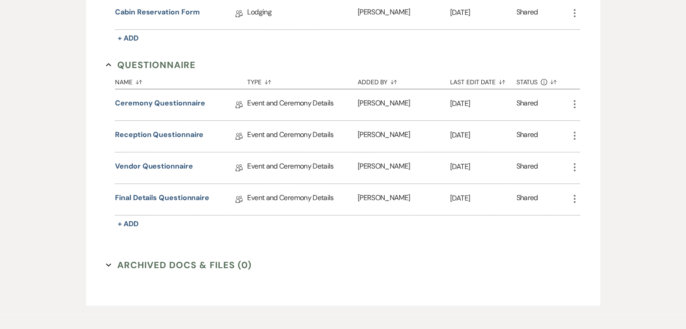
scroll to position [475, 0]
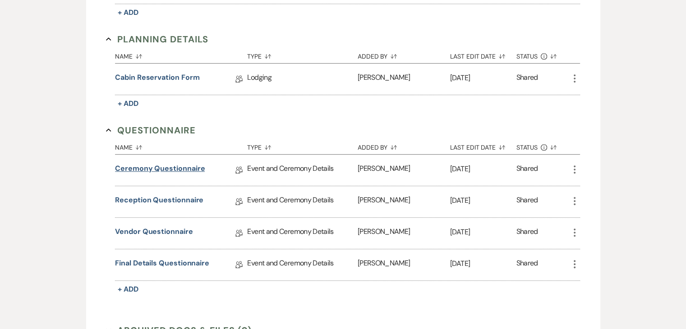
click at [159, 166] on link "Ceremony Questionnaire" at bounding box center [160, 170] width 90 height 14
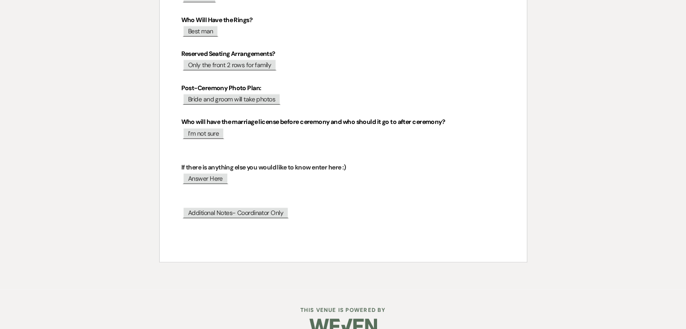
scroll to position [563, 0]
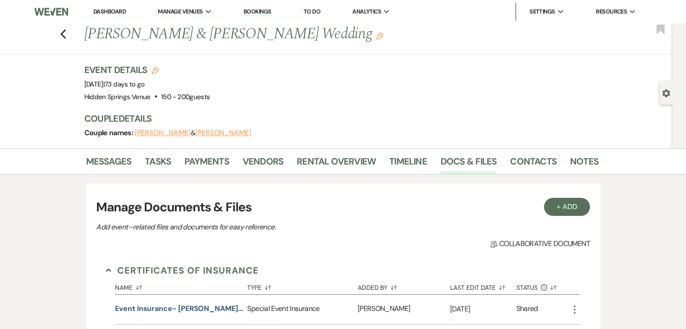
click at [108, 12] on link "Dashboard" at bounding box center [109, 12] width 32 height 8
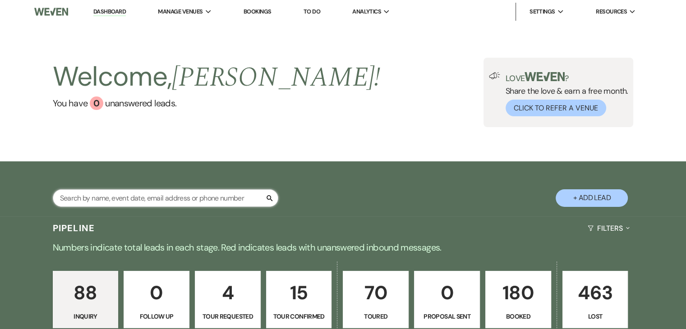
click at [232, 196] on input "text" at bounding box center [166, 198] width 226 height 18
type input "meg"
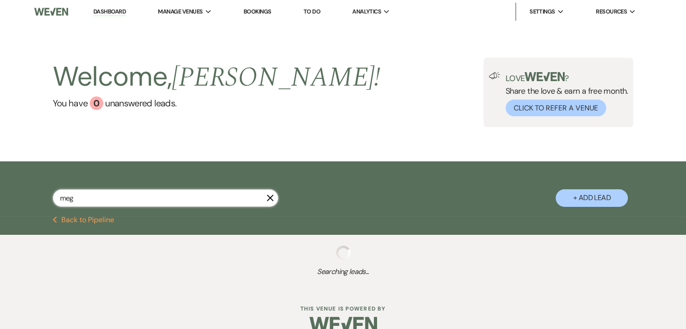
select select "5"
select select "8"
select select "11"
select select "8"
select select "5"
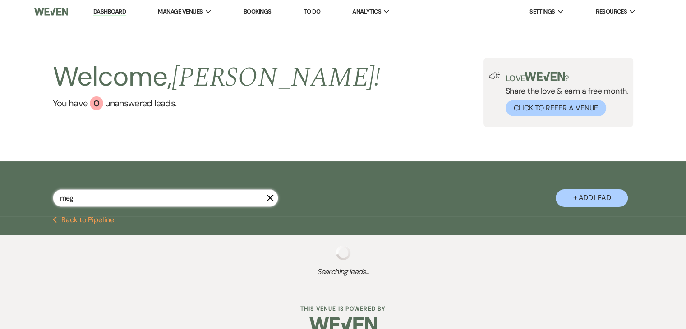
select select "8"
select select "5"
select select "8"
select select "5"
select select "8"
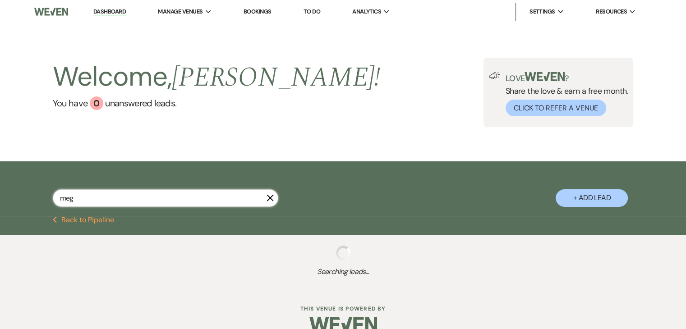
select select "6"
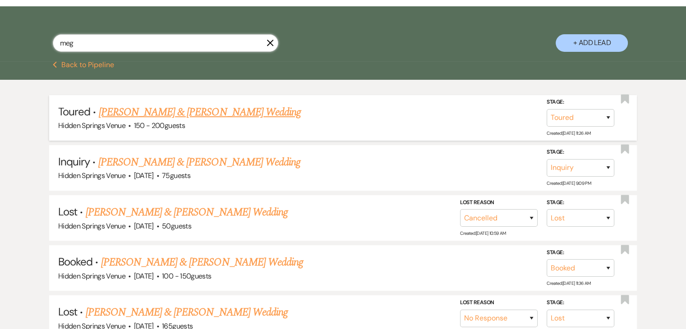
scroll to position [155, 0]
type input "meg"
click at [215, 260] on link "[PERSON_NAME] & [PERSON_NAME] Wedding" at bounding box center [202, 262] width 202 height 16
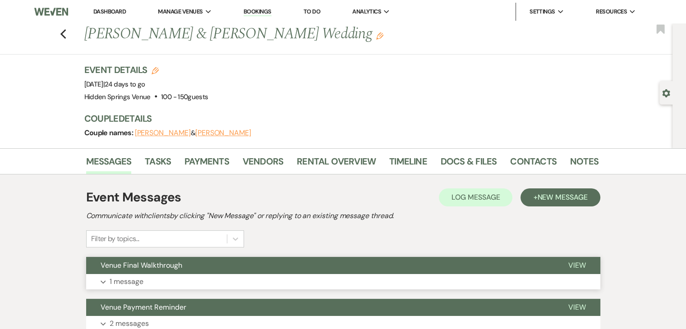
click at [365, 264] on button "Venue Final Walkthrough" at bounding box center [320, 265] width 468 height 17
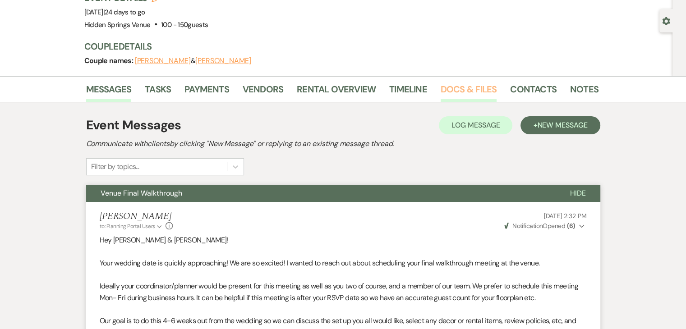
scroll to position [70, 0]
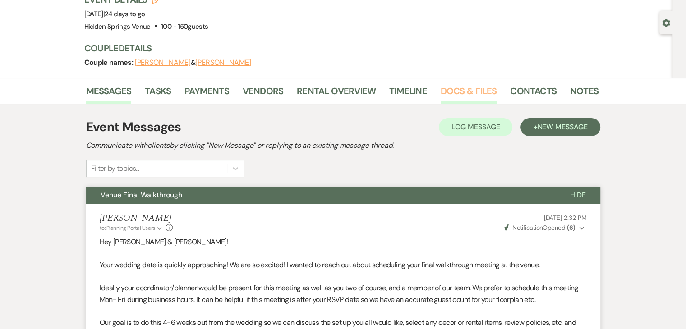
click at [448, 98] on link "Docs & Files" at bounding box center [469, 94] width 56 height 20
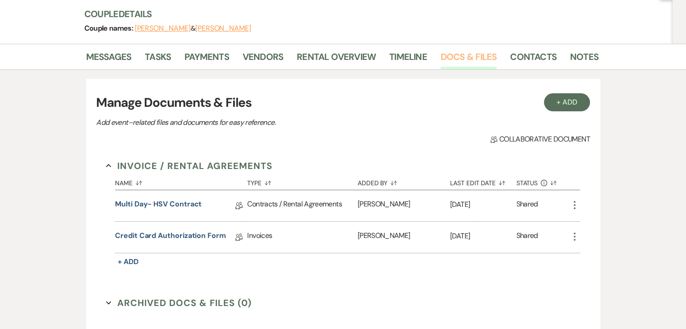
scroll to position [104, 0]
click at [201, 233] on link "Credit Card Authorization Form" at bounding box center [170, 238] width 111 height 14
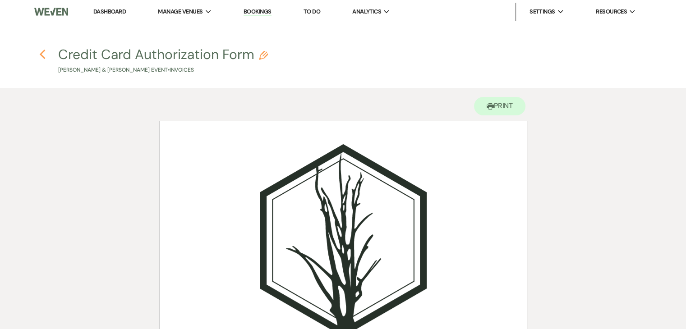
click at [43, 55] on icon "Previous" at bounding box center [42, 54] width 7 height 11
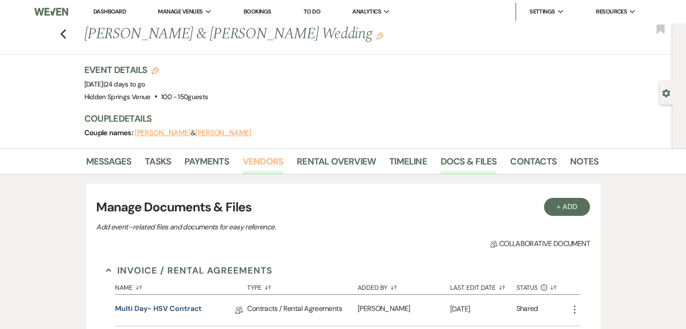
click at [263, 160] on link "Vendors" at bounding box center [263, 164] width 41 height 20
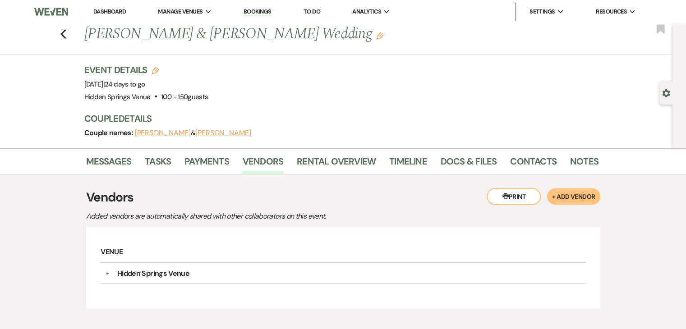
click at [112, 11] on link "Dashboard" at bounding box center [109, 12] width 32 height 8
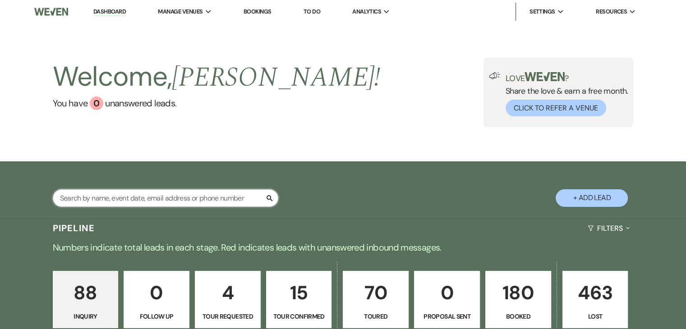
click at [244, 201] on input "text" at bounding box center [166, 198] width 226 height 18
type input "[PERSON_NAME]"
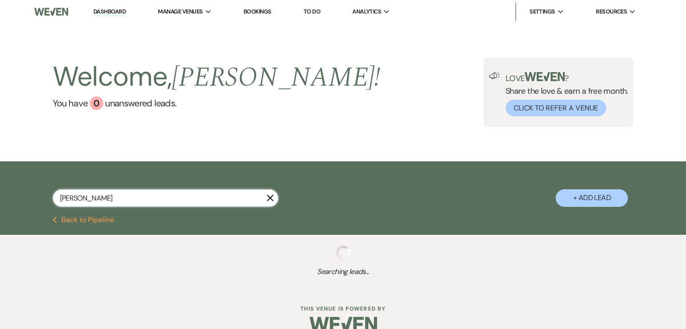
select select "8"
select select "6"
select select "8"
select select "6"
select select "5"
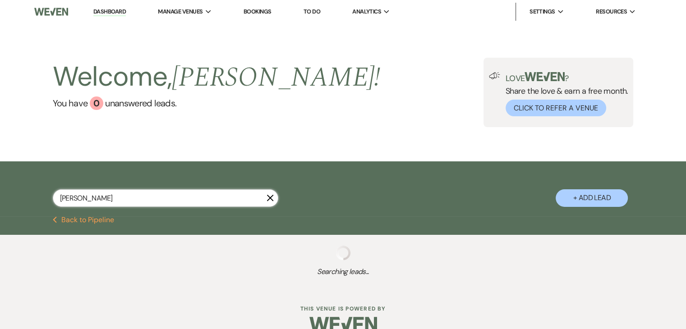
select select "8"
select select "5"
select select "8"
select select "11"
select select "8"
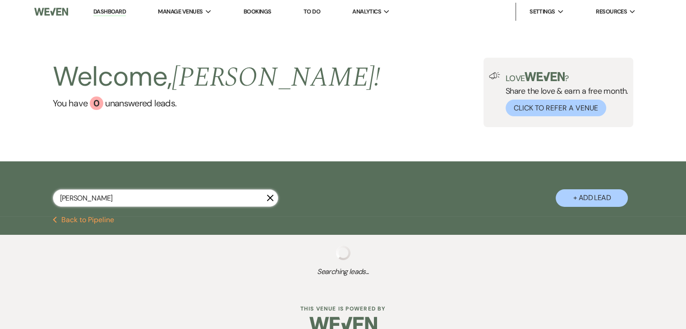
select select "5"
select select "8"
select select "5"
select select "8"
select select "5"
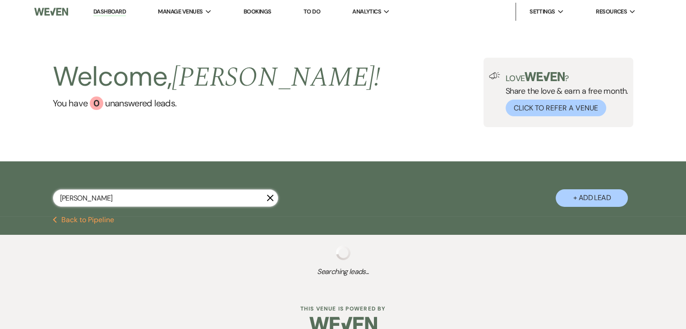
select select "8"
select select "5"
select select "8"
select select "6"
select select "8"
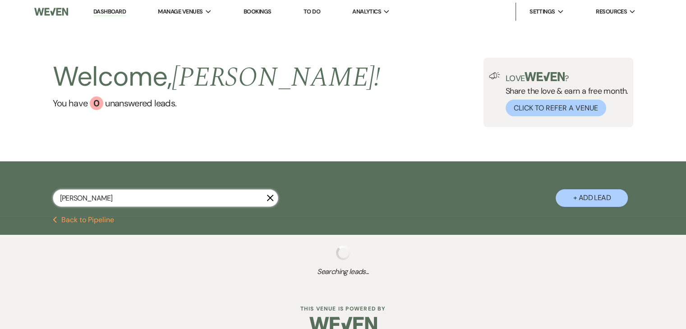
select select "2"
select select "8"
select select "5"
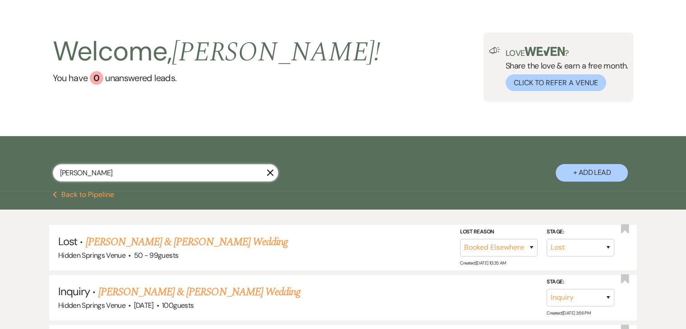
scroll to position [25, 0]
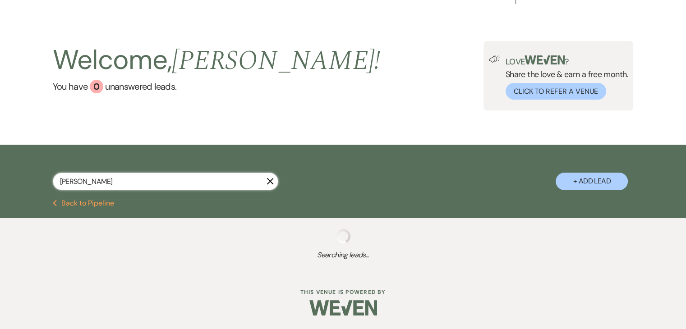
type input "[PERSON_NAME]"
click at [211, 183] on div "[PERSON_NAME] X" at bounding box center [166, 185] width 226 height 25
select select "4"
select select "8"
select select "11"
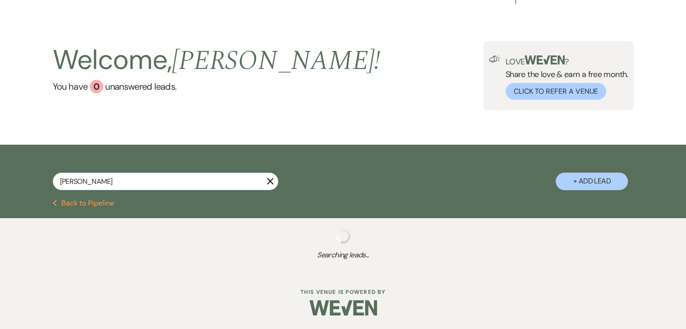
select select "5"
select select "4"
select select "5"
select select "4"
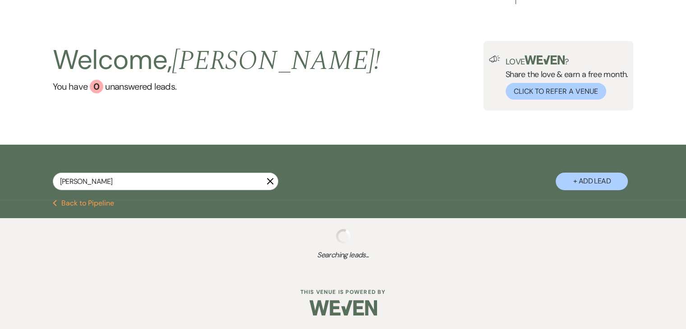
select select "8"
select select "5"
select select "4"
select select "8"
select select "6"
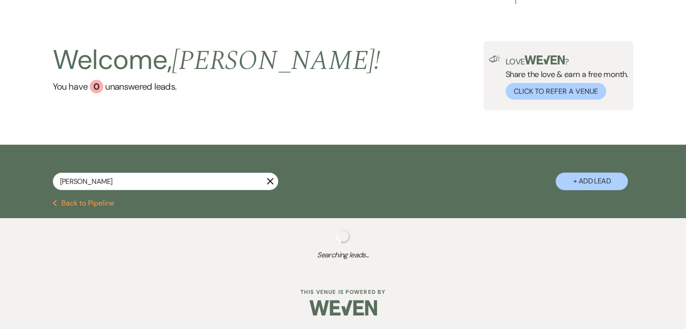
select select "5"
select select "4"
select select "8"
select select "5"
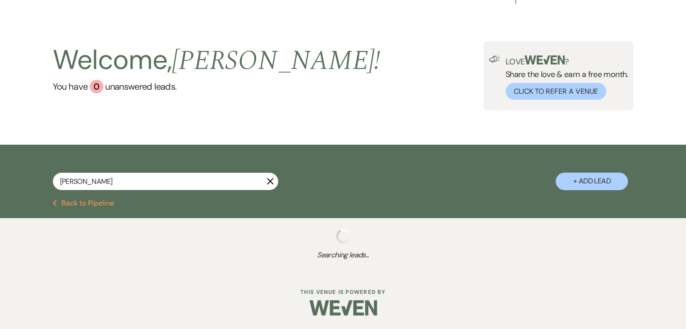
select select "4"
select select "5"
select select "4"
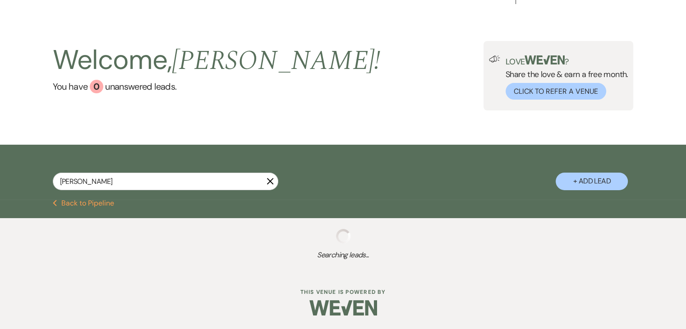
select select "5"
select select "8"
select select "11"
select select "5"
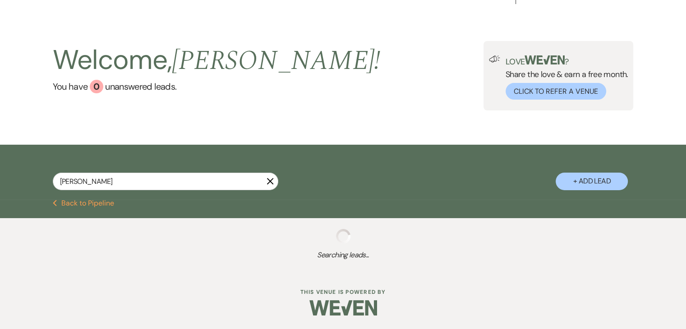
select select "8"
select select "6"
select select "8"
select select "3"
select select "2"
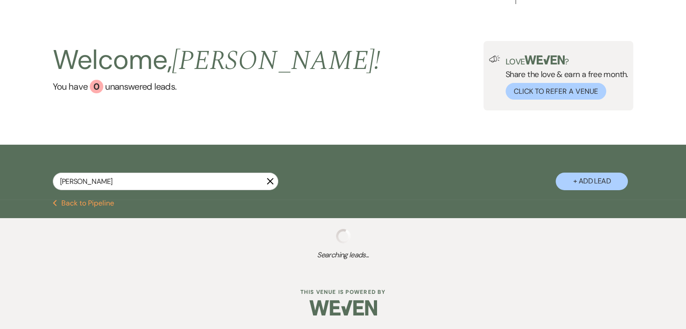
select select "5"
select select "8"
select select "5"
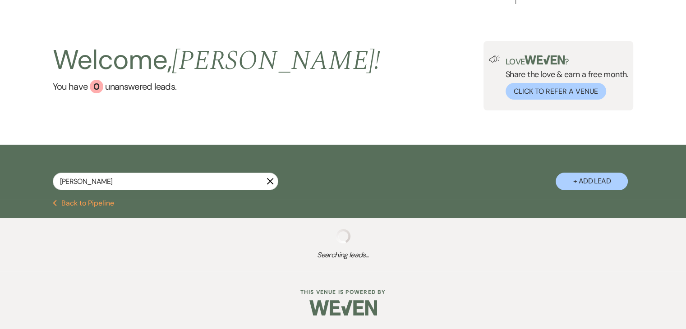
select select "5"
select select "8"
select select "1"
select select "2"
select select "5"
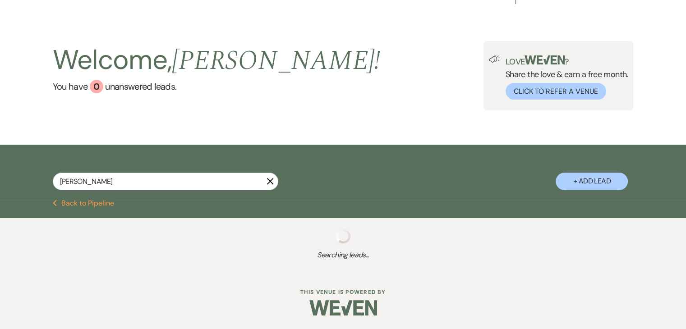
select select "8"
select select "11"
select select "5"
select select "4"
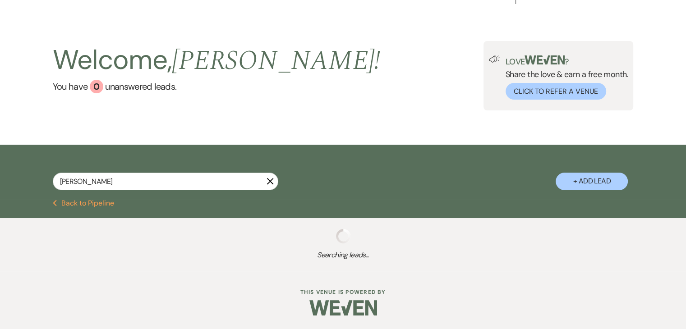
select select "5"
select select "8"
select select "6"
select select "8"
select select "6"
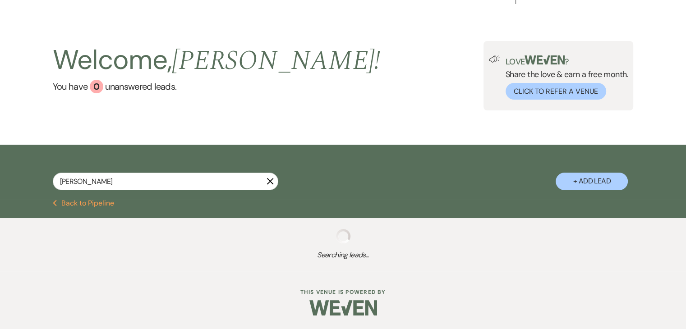
select select "5"
select select "8"
select select "6"
select select "5"
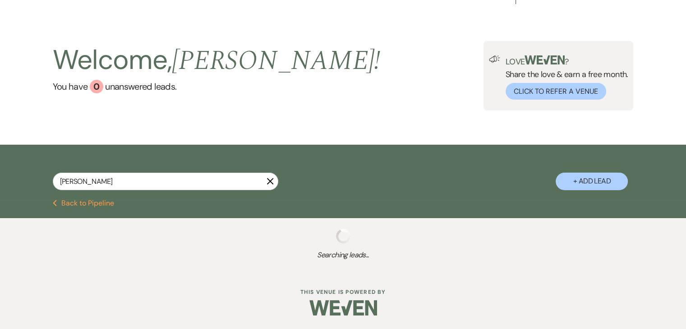
select select "8"
select select "5"
select select "8"
select select "5"
select select "8"
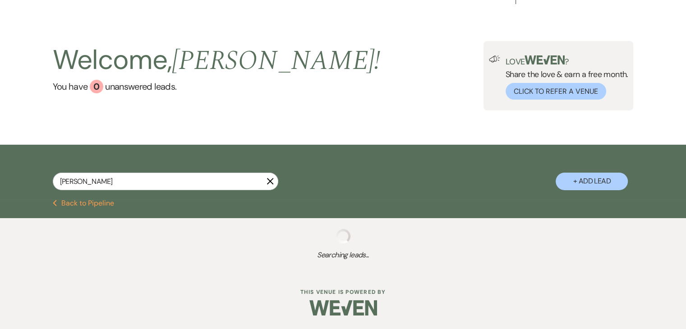
select select "4"
select select "8"
select select "5"
select select "8"
select select "4"
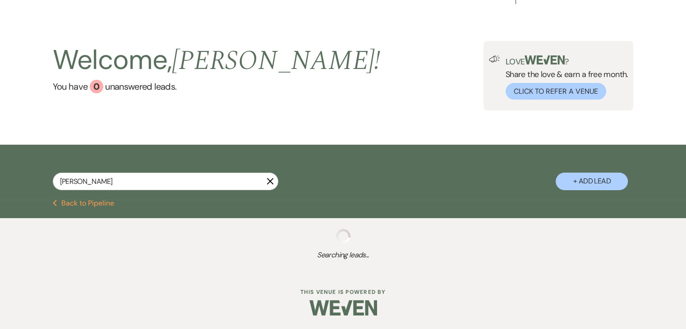
select select "8"
select select "6"
select select "8"
select select "6"
select select "5"
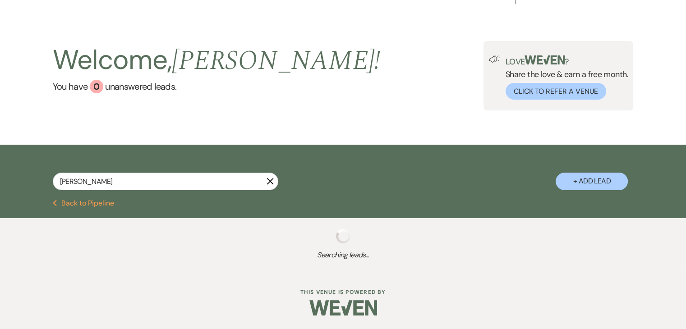
select select "8"
select select "10"
select select "8"
select select "5"
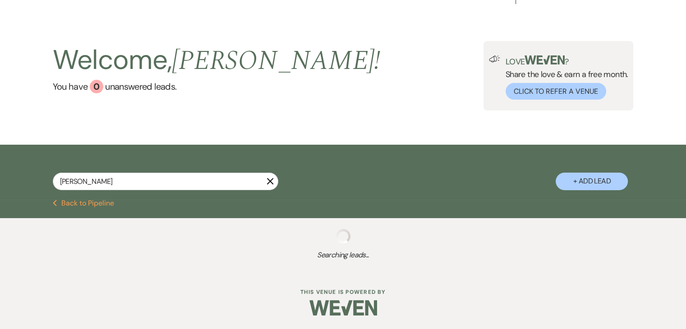
select select "8"
select select "6"
select select "8"
select select "6"
select select "5"
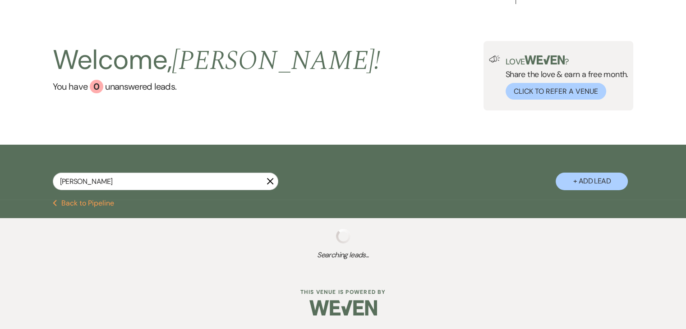
select select "8"
select select "11"
select select "5"
select select "8"
select select "6"
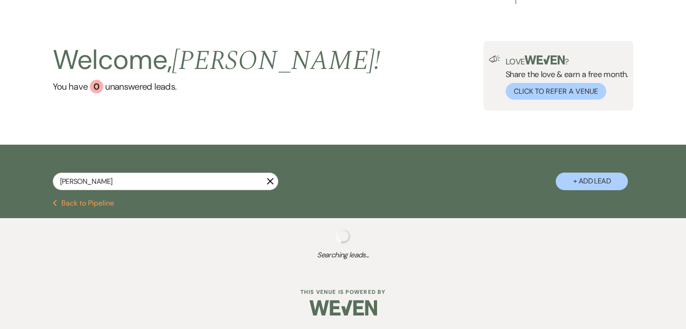
select select "8"
select select "11"
select select "8"
select select "6"
select select "8"
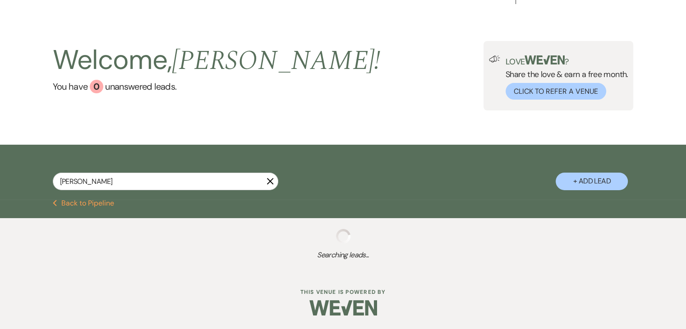
select select "10"
select select "8"
select select "6"
select select "5"
select select "8"
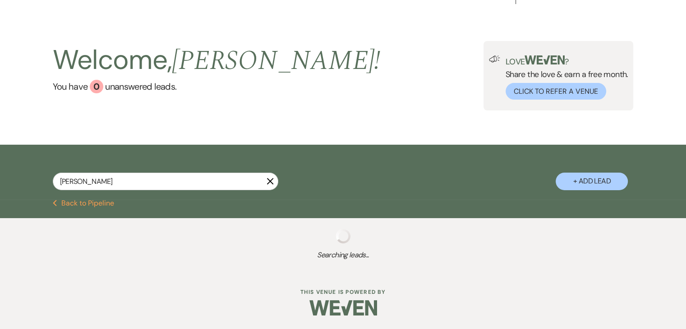
select select "5"
select select "8"
select select "6"
select select "8"
select select "5"
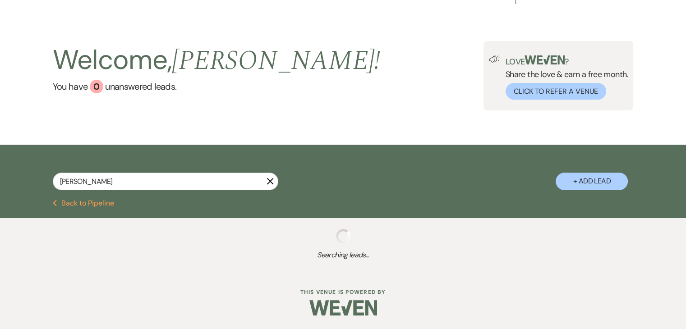
select select "5"
select select "8"
select select "7"
select select "8"
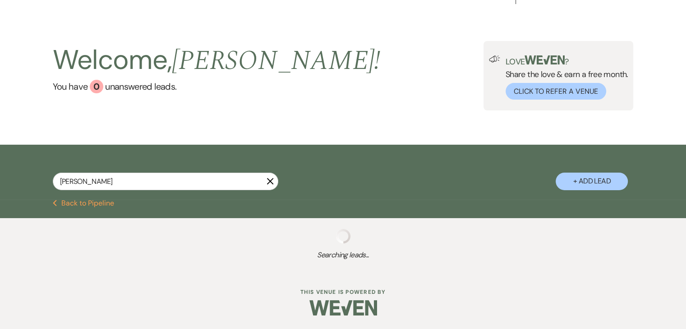
select select "11"
select select "8"
select select "11"
select select "5"
select select "8"
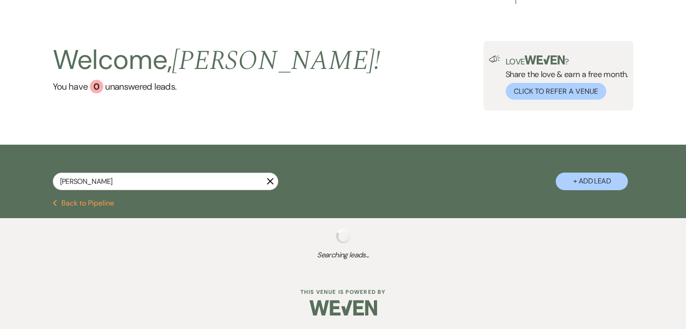
select select "6"
select select "8"
select select "4"
select select "8"
select select "6"
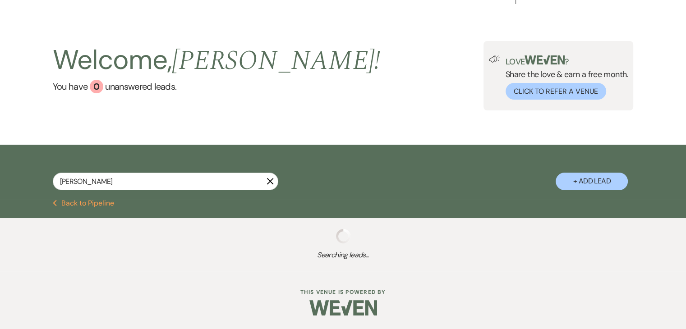
select select "8"
select select "7"
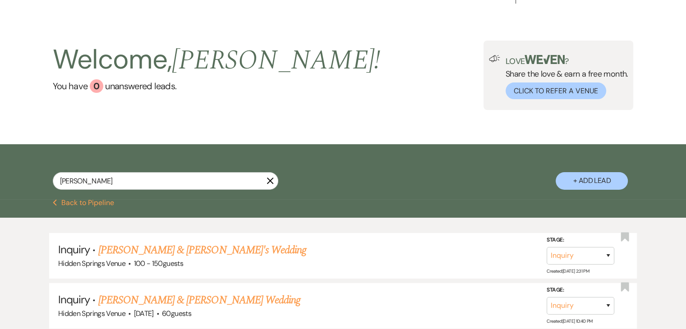
scroll to position [25, 0]
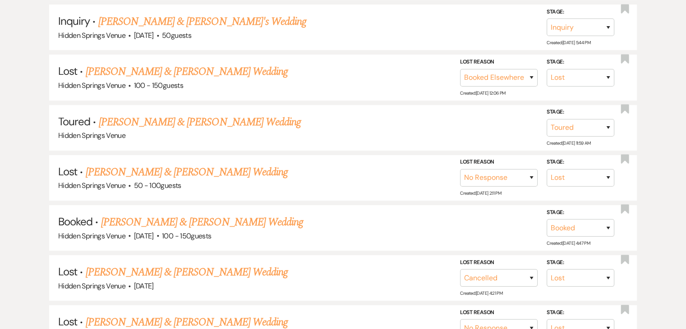
scroll to position [395, 0]
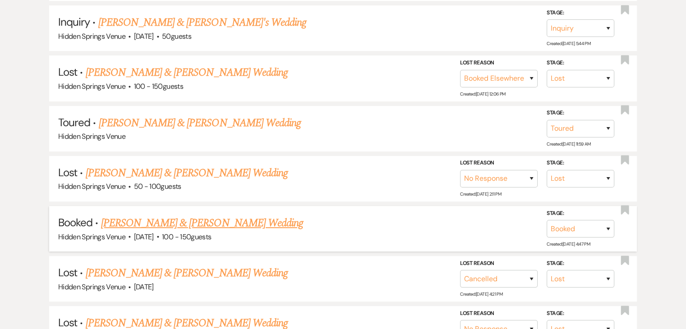
click at [218, 220] on link "[PERSON_NAME] & [PERSON_NAME] Wedding" at bounding box center [202, 223] width 202 height 16
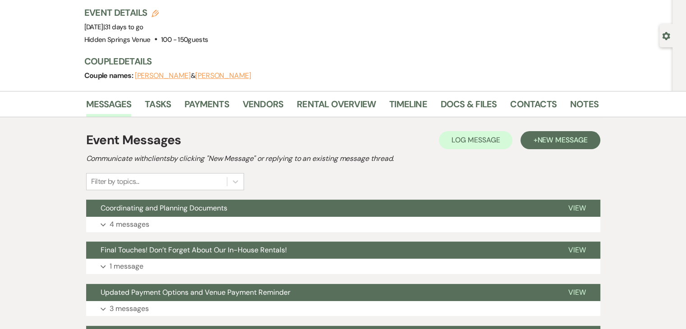
scroll to position [57, 0]
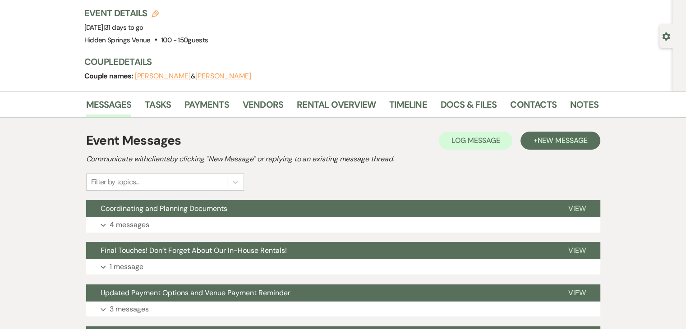
click at [218, 220] on button "Expand 4 messages" at bounding box center [343, 224] width 514 height 15
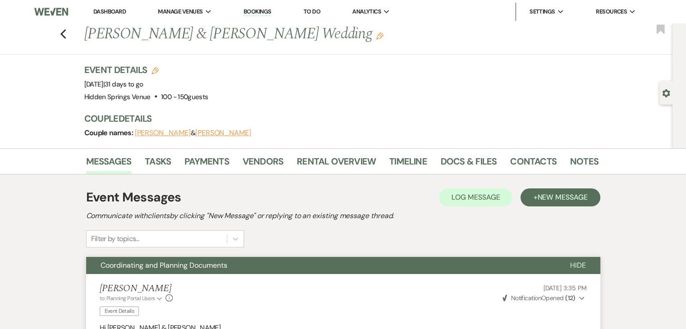
scroll to position [0, 0]
click at [465, 159] on link "Docs & Files" at bounding box center [469, 164] width 56 height 20
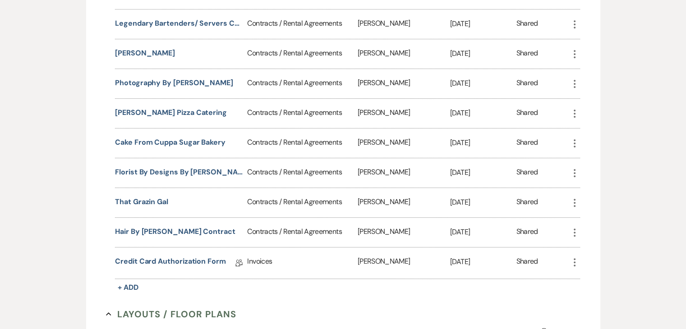
scroll to position [453, 0]
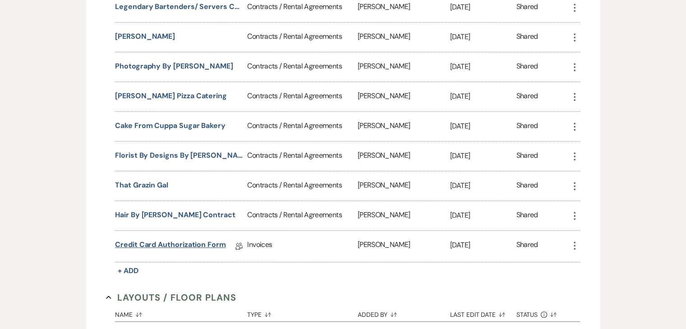
click at [215, 240] on link "Credit Card Authorization Form" at bounding box center [170, 247] width 111 height 14
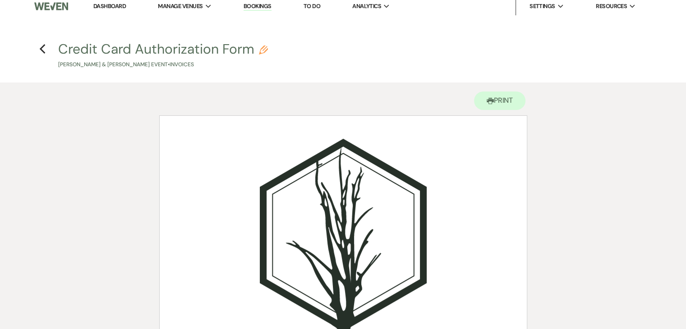
scroll to position [4, 0]
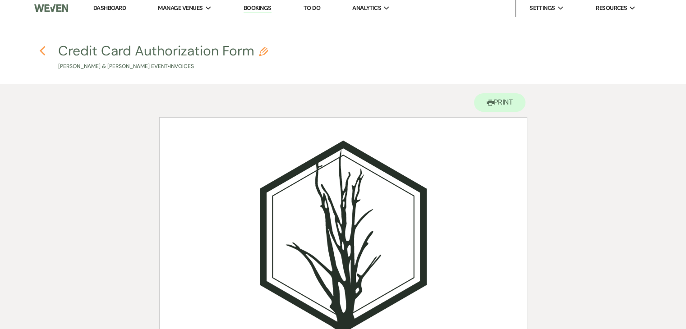
click at [41, 52] on h4 "Previous Credit Card Authorization Form Pencil [PERSON_NAME] & [PERSON_NAME] Ev…" at bounding box center [343, 55] width 650 height 29
click at [41, 52] on use "button" at bounding box center [42, 51] width 6 height 10
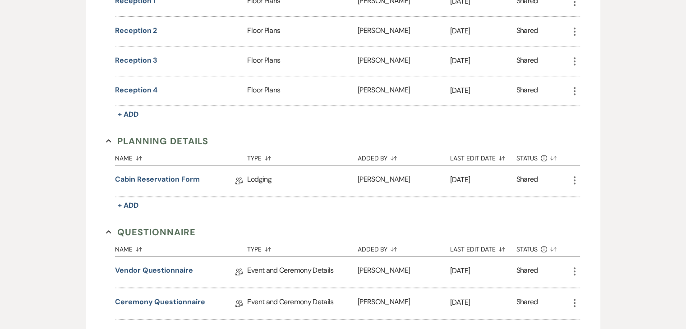
scroll to position [790, 0]
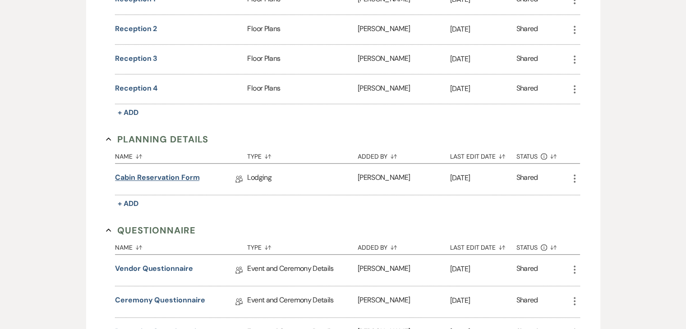
click at [172, 174] on link "Cabin Reservation Form" at bounding box center [157, 179] width 84 height 14
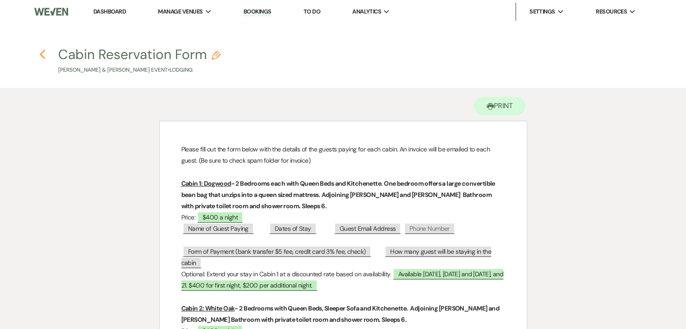
click at [44, 51] on use "button" at bounding box center [42, 55] width 6 height 10
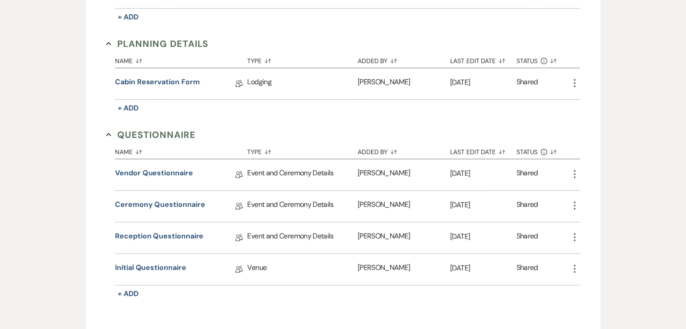
scroll to position [886, 0]
click at [171, 262] on link "Initial Questionnaire" at bounding box center [150, 269] width 71 height 14
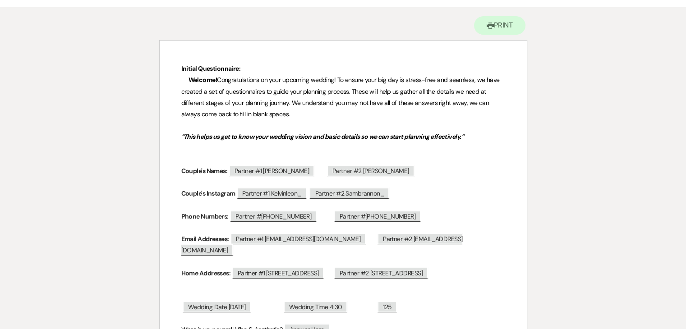
scroll to position [79, 0]
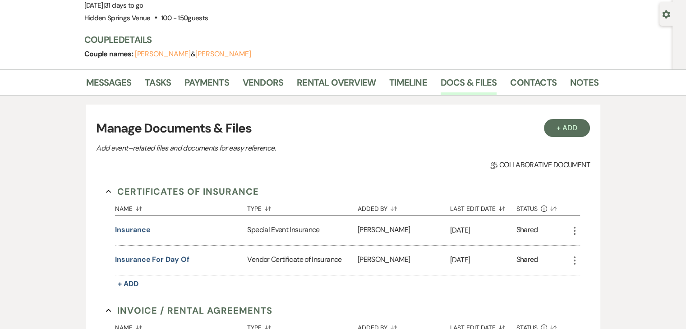
scroll to position [886, 0]
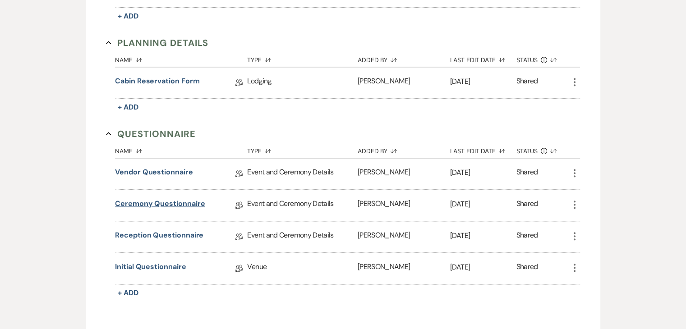
click at [193, 200] on link "Ceremony Questionnaire" at bounding box center [160, 205] width 90 height 14
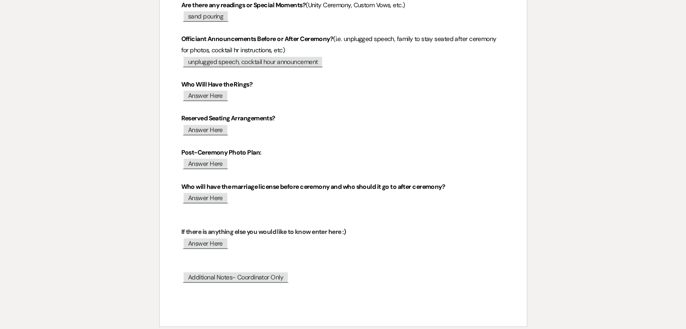
scroll to position [503, 0]
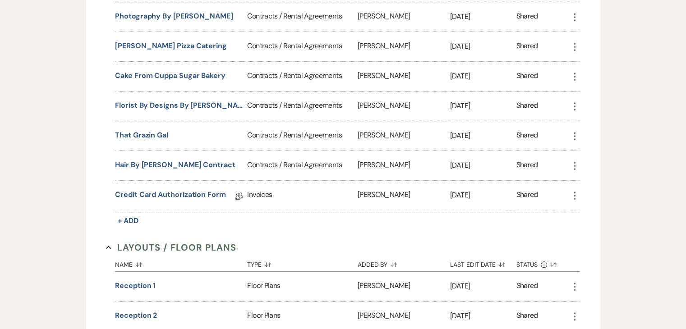
scroll to position [886, 0]
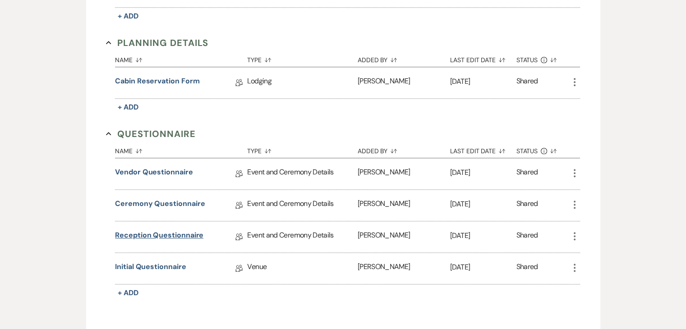
click at [178, 230] on link "Reception Questionnaire" at bounding box center [159, 237] width 88 height 14
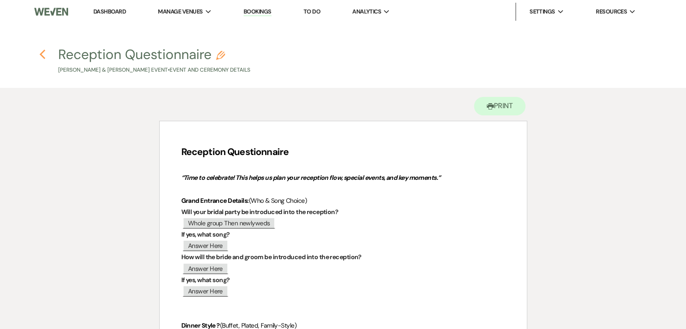
click at [41, 56] on icon "Previous" at bounding box center [42, 54] width 7 height 11
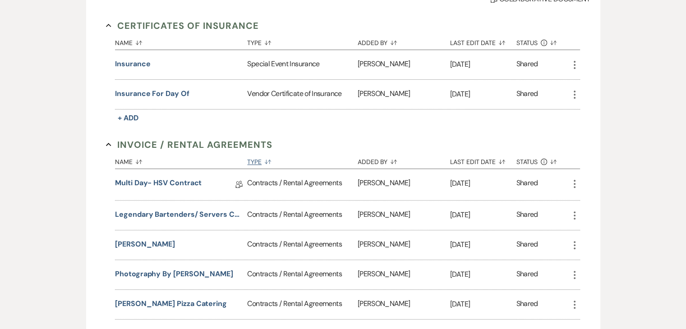
scroll to position [247, 0]
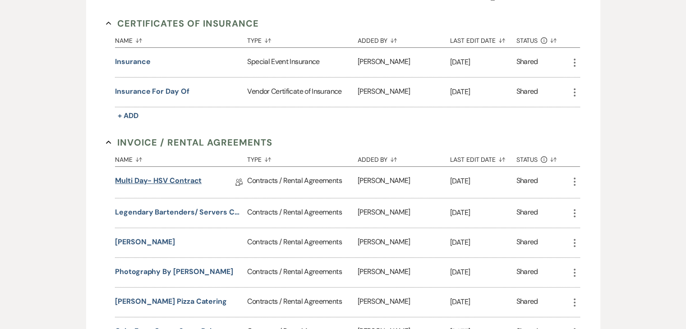
click at [180, 181] on link "Multi Day- HSV Contract" at bounding box center [158, 182] width 87 height 14
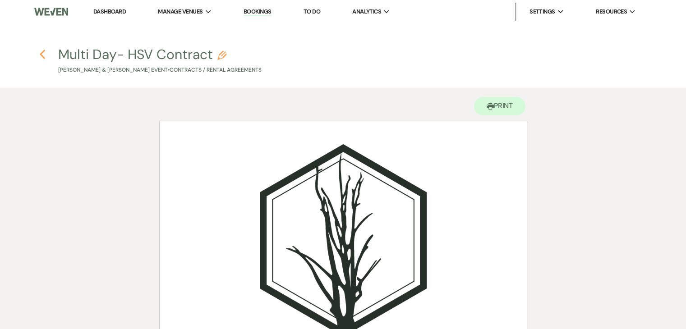
click at [41, 57] on icon "Previous" at bounding box center [42, 54] width 7 height 11
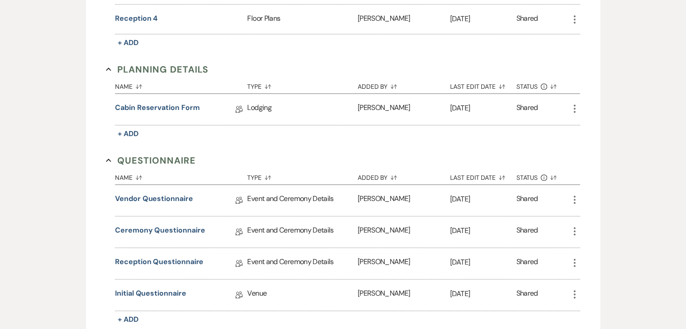
scroll to position [894, 0]
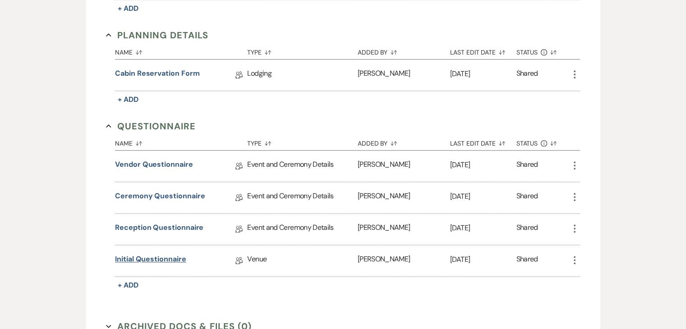
click at [182, 254] on link "Initial Questionnaire" at bounding box center [150, 261] width 71 height 14
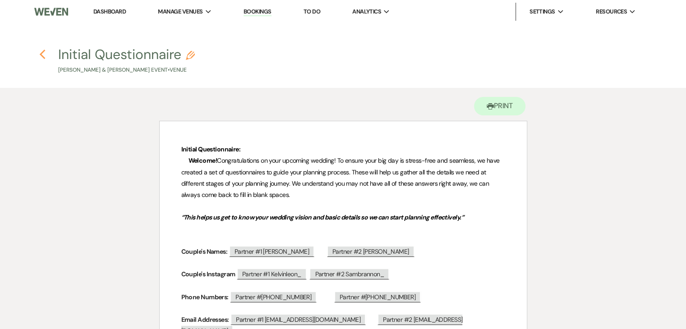
click at [41, 57] on icon "Previous" at bounding box center [42, 54] width 7 height 11
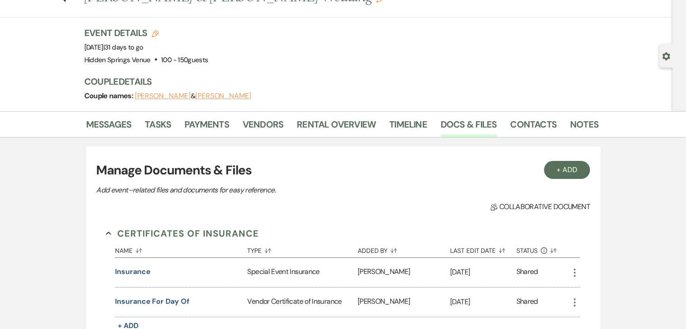
scroll to position [32, 0]
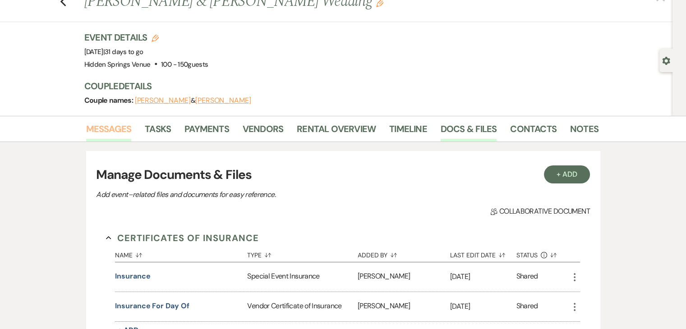
click at [117, 130] on link "Messages" at bounding box center [109, 132] width 46 height 20
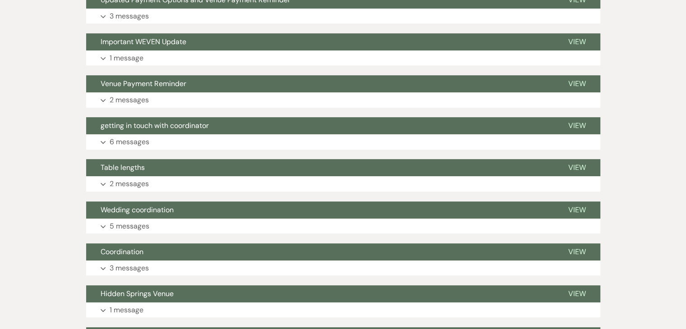
scroll to position [350, 0]
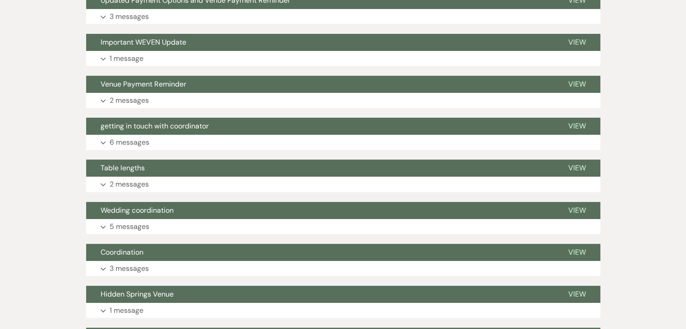
click at [258, 224] on button "Expand 5 messages" at bounding box center [343, 226] width 514 height 15
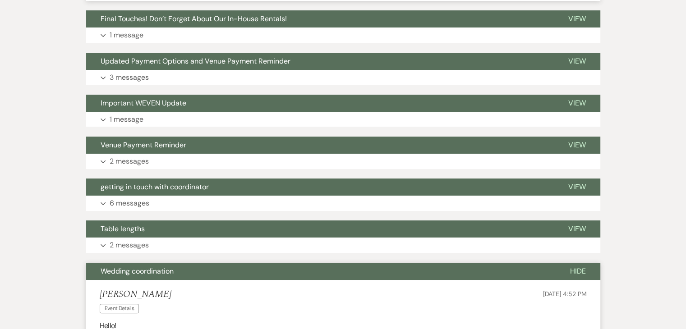
scroll to position [283, 0]
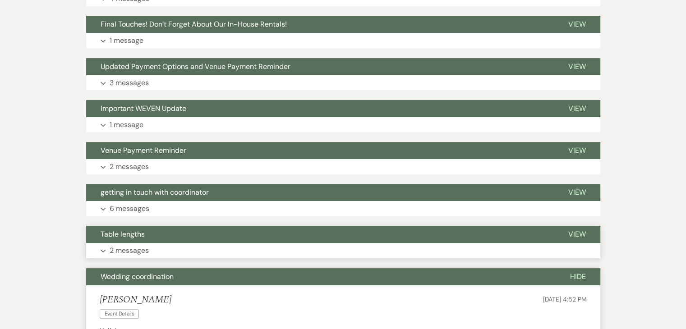
click at [263, 236] on button "Table lengths" at bounding box center [320, 234] width 468 height 17
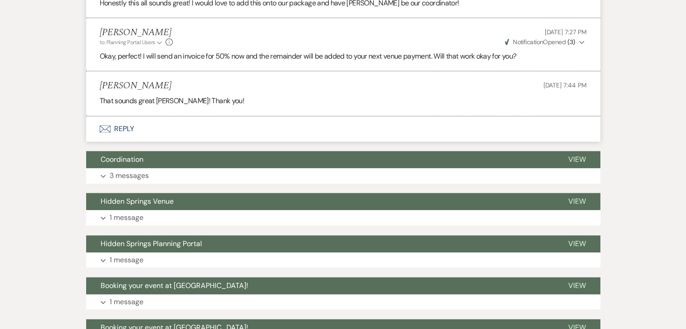
scroll to position [1101, 0]
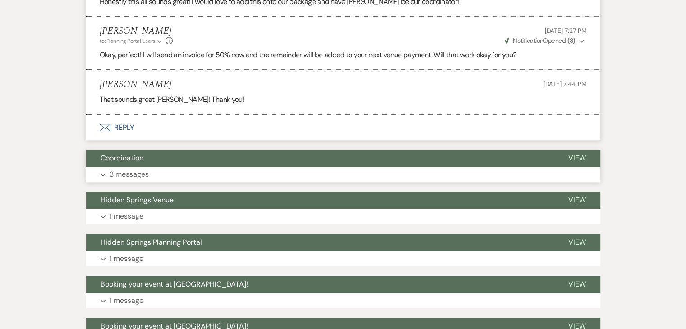
click at [268, 150] on button "Coordination" at bounding box center [320, 158] width 468 height 17
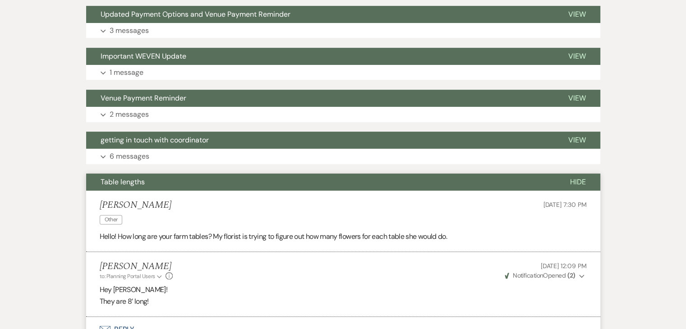
scroll to position [335, 0]
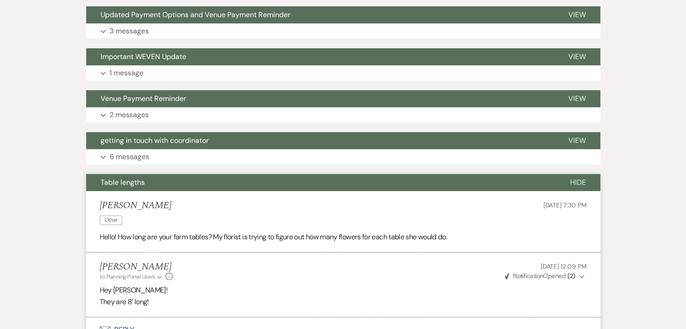
click at [268, 147] on button "getting in touch with coordinator" at bounding box center [320, 140] width 468 height 17
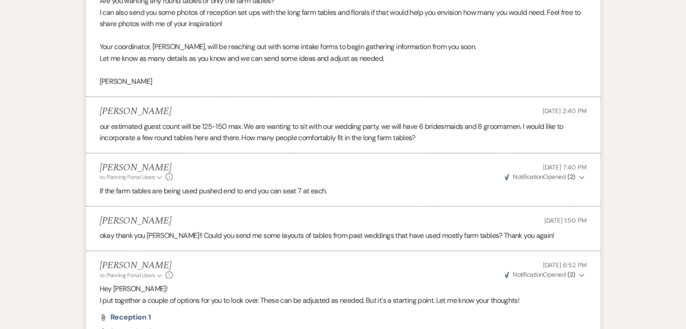
scroll to position [676, 0]
